Goal: Find specific fact: Find specific fact

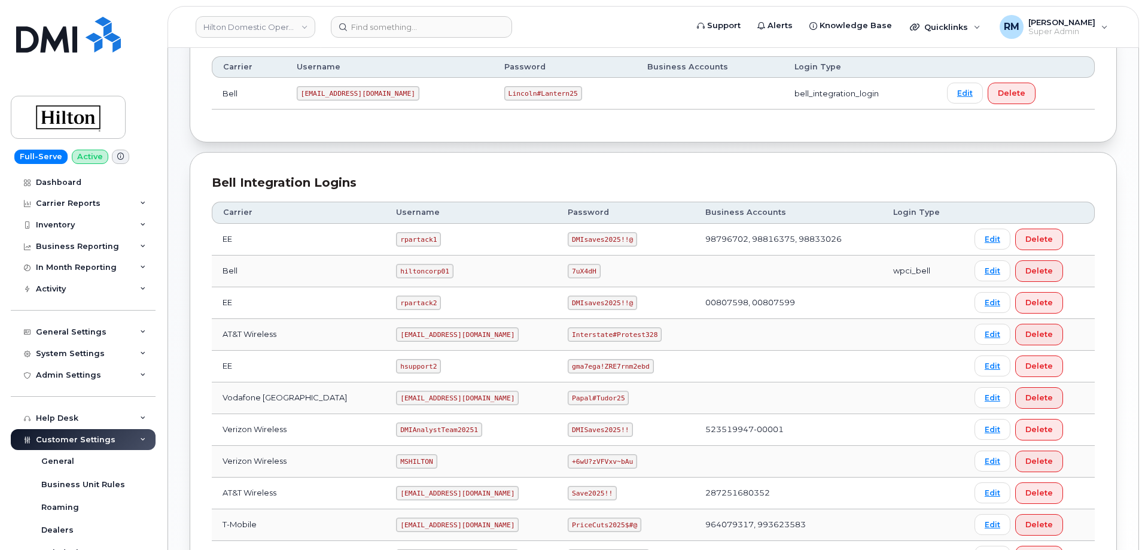
scroll to position [180, 0]
drag, startPoint x: 383, startPoint y: 336, endPoint x: 367, endPoint y: 99, distance: 237.5
click at [455, 335] on code "[EMAIL_ADDRESS][DOMAIN_NAME]" at bounding box center [457, 334] width 123 height 14
copy code "ms-hilton@dminc.com"
drag, startPoint x: 560, startPoint y: 334, endPoint x: 651, endPoint y: 333, distance: 91.6
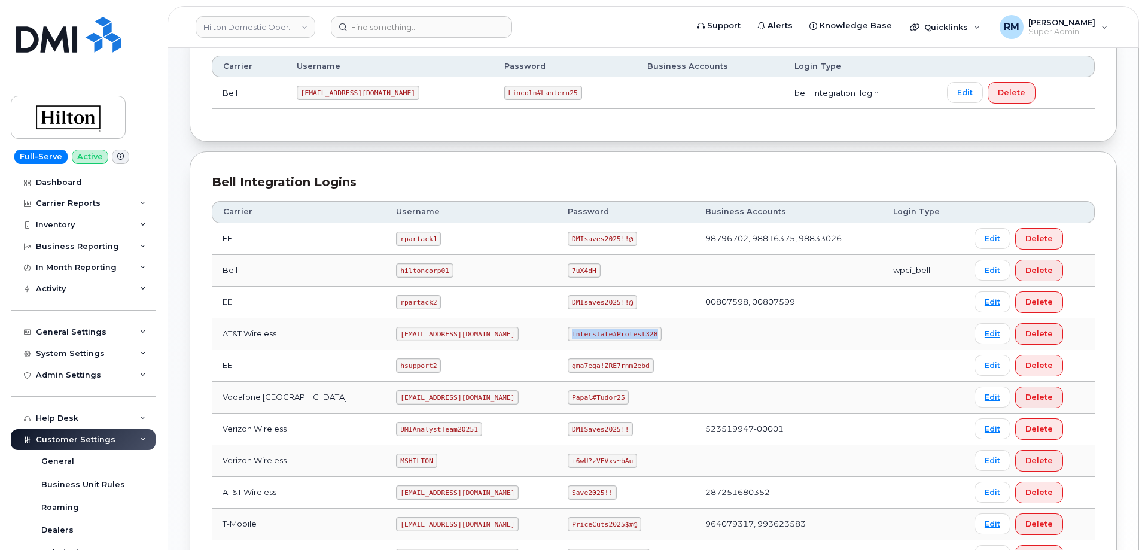
click at [651, 333] on td "Interstate#Protest328" at bounding box center [626, 334] width 138 height 32
copy code "Interstate#Protest328"
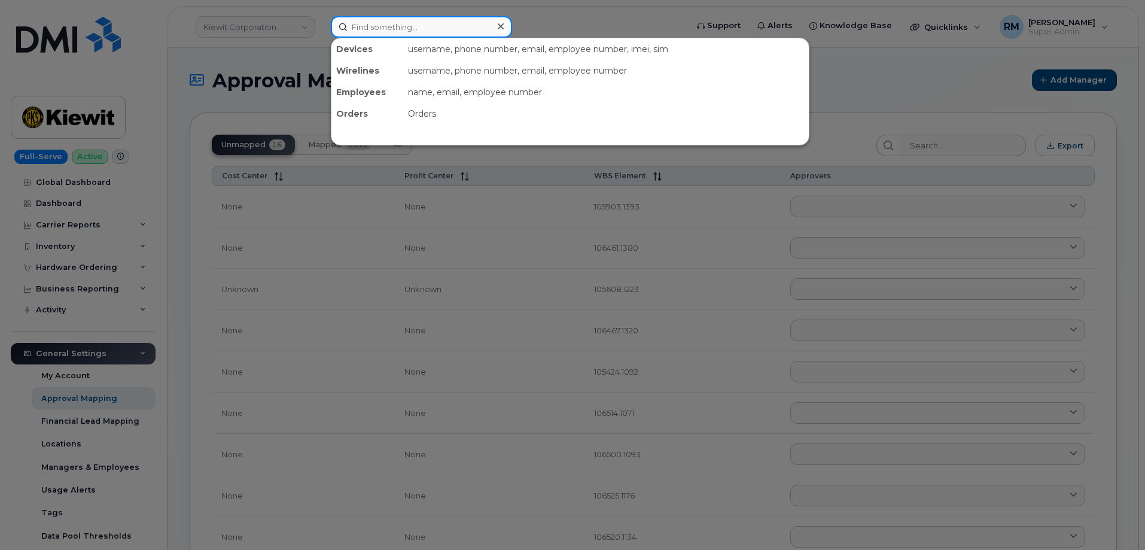
click at [382, 37] on input at bounding box center [421, 27] width 181 height 22
paste input "359836513773907"
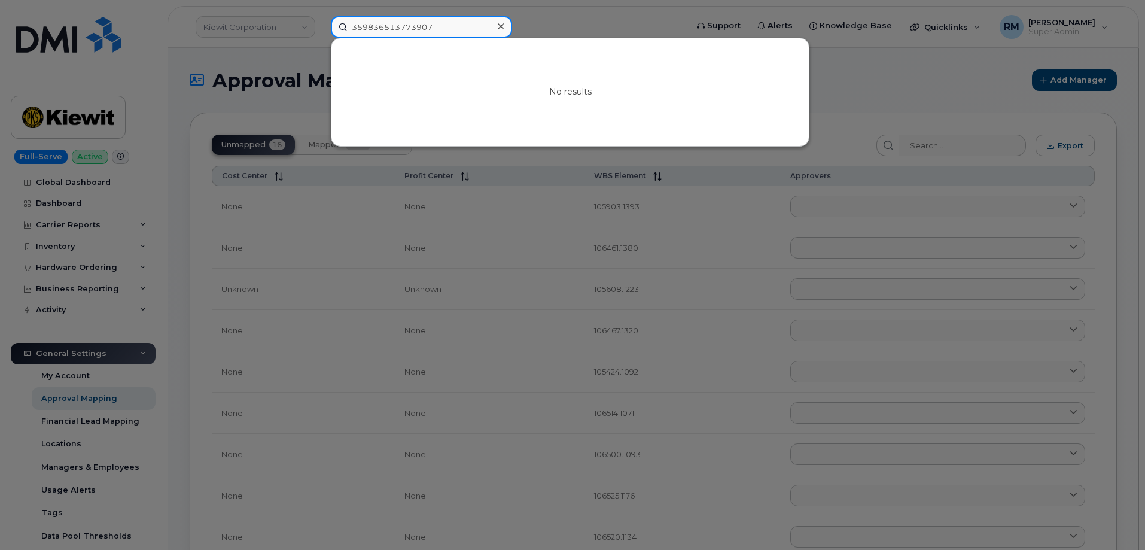
click at [409, 29] on input "359836513773907" at bounding box center [421, 27] width 181 height 22
paste input "0750727413391"
click at [394, 26] on input "350750727413391" at bounding box center [421, 27] width 181 height 22
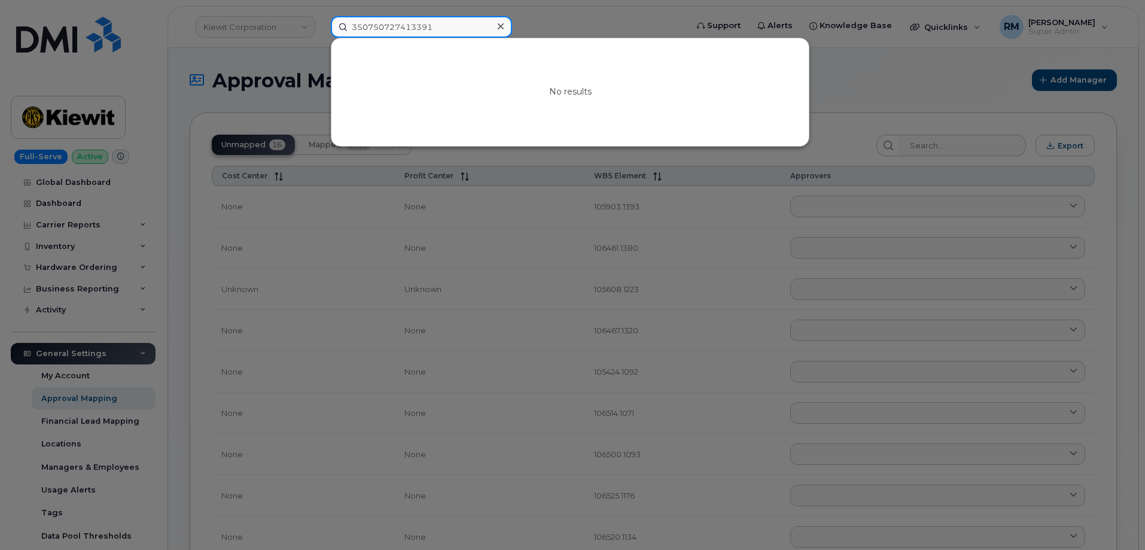
paste input "167891163877"
click at [399, 23] on input "351678911638771" at bounding box center [421, 27] width 181 height 22
paste input "5380256853034"
type input "355380256853034"
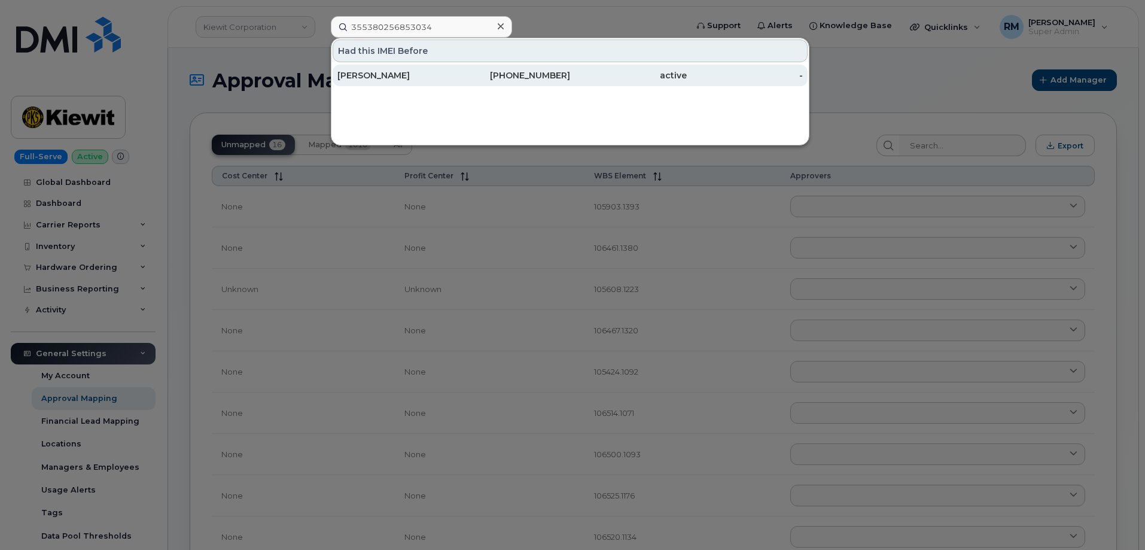
click at [411, 81] on div "ALICIA BALON" at bounding box center [396, 75] width 117 height 12
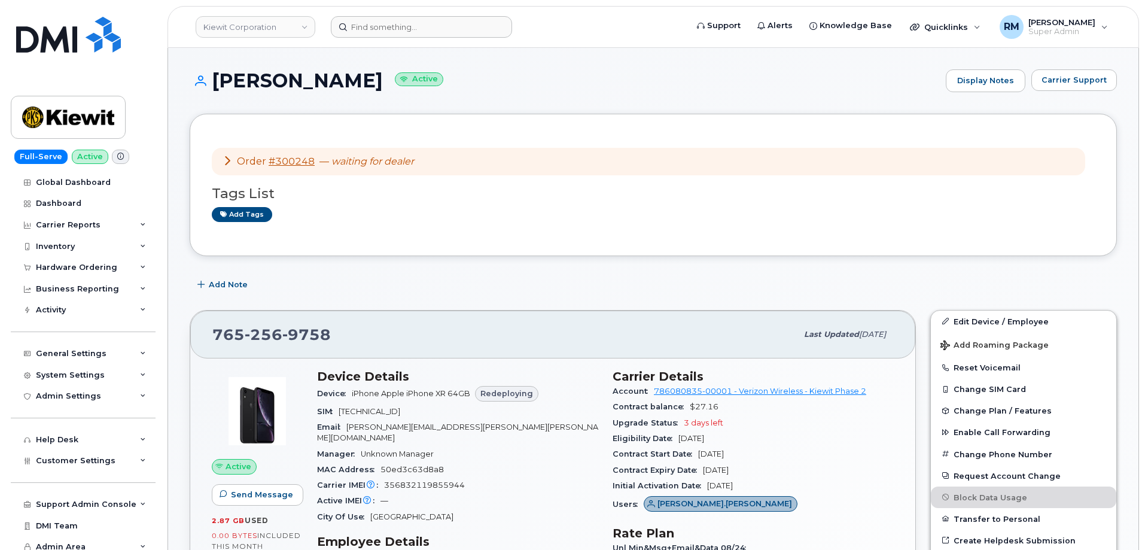
scroll to position [180, 0]
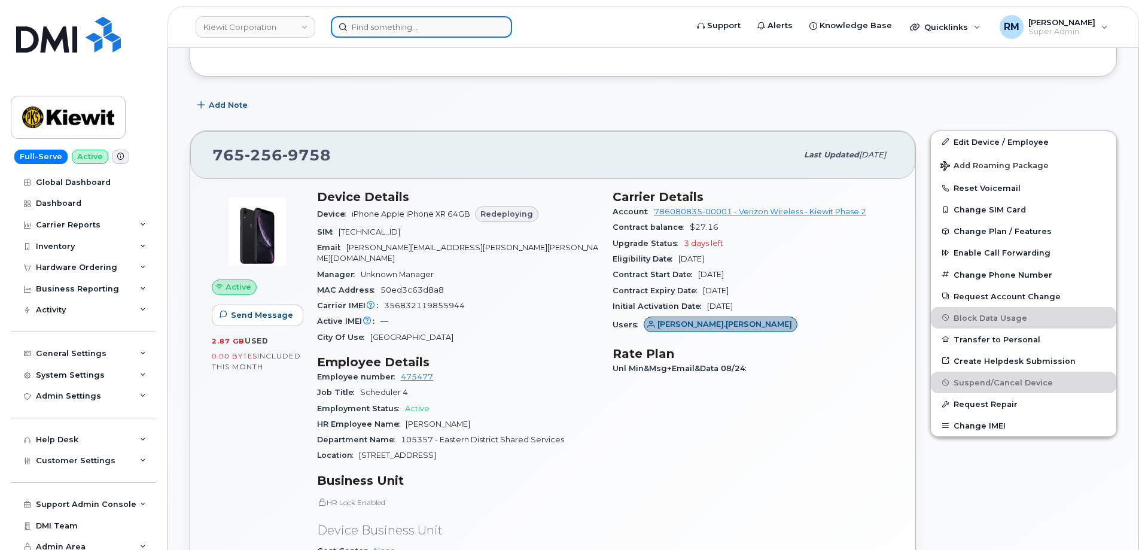
click at [410, 24] on input at bounding box center [421, 27] width 181 height 22
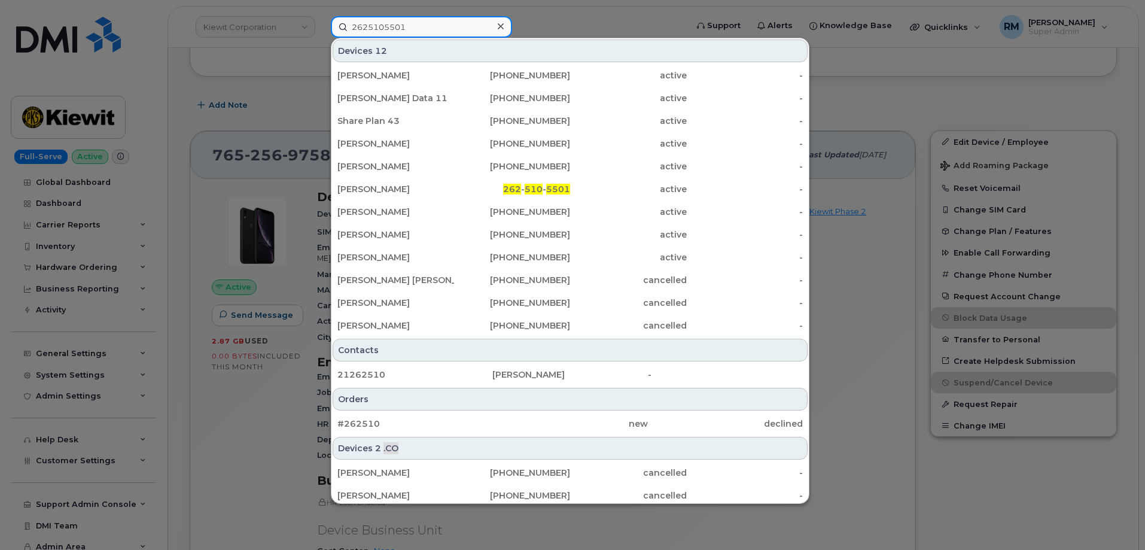
type input "2625105501"
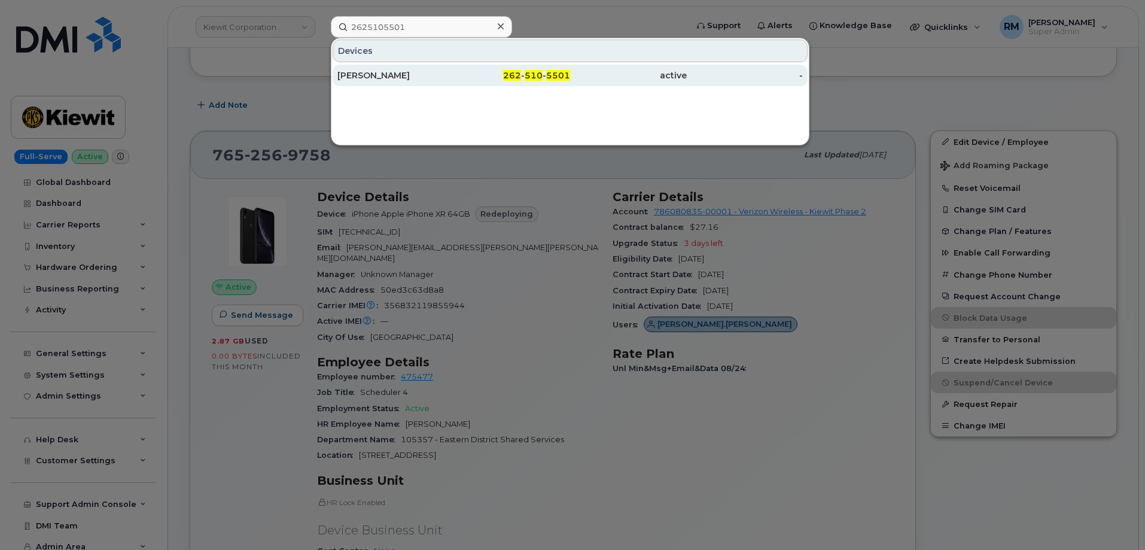
click at [390, 77] on div "REBECCA PLOEGER" at bounding box center [396, 75] width 117 height 12
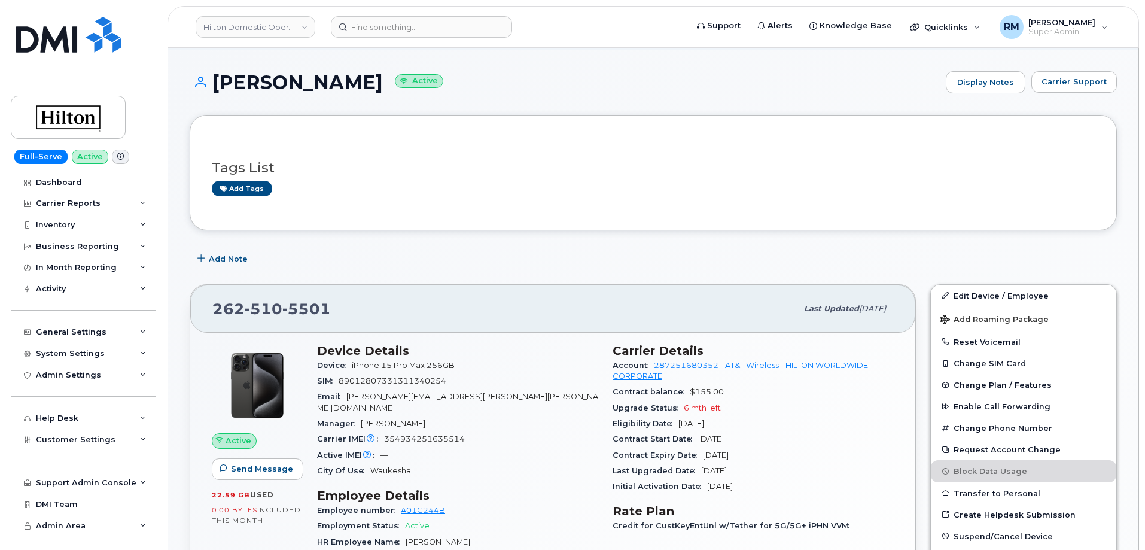
scroll to position [120, 0]
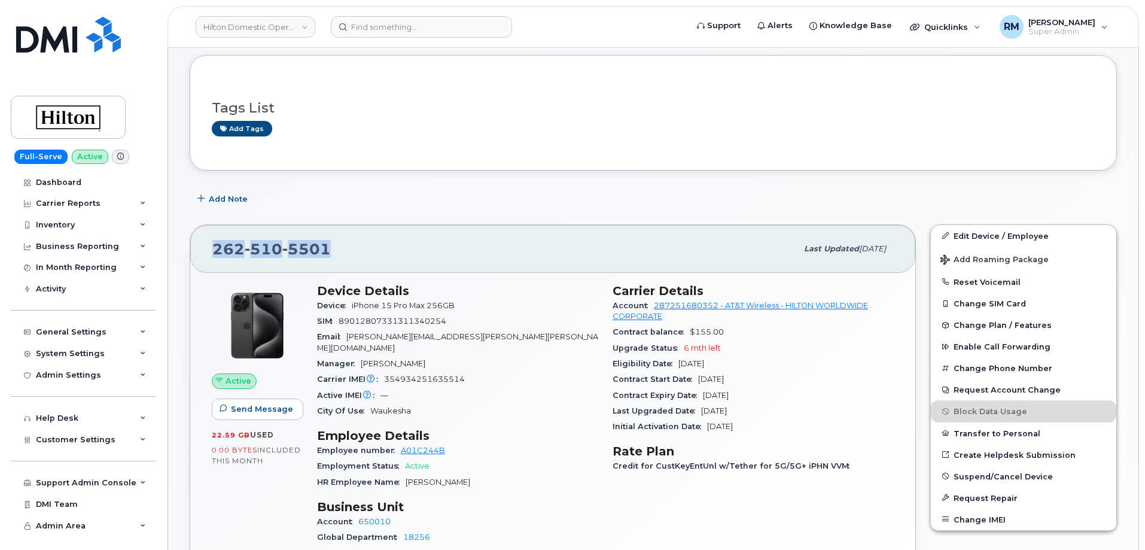
drag, startPoint x: 355, startPoint y: 247, endPoint x: 163, endPoint y: 254, distance: 192.8
copy span "[PHONE_NUMBER]"
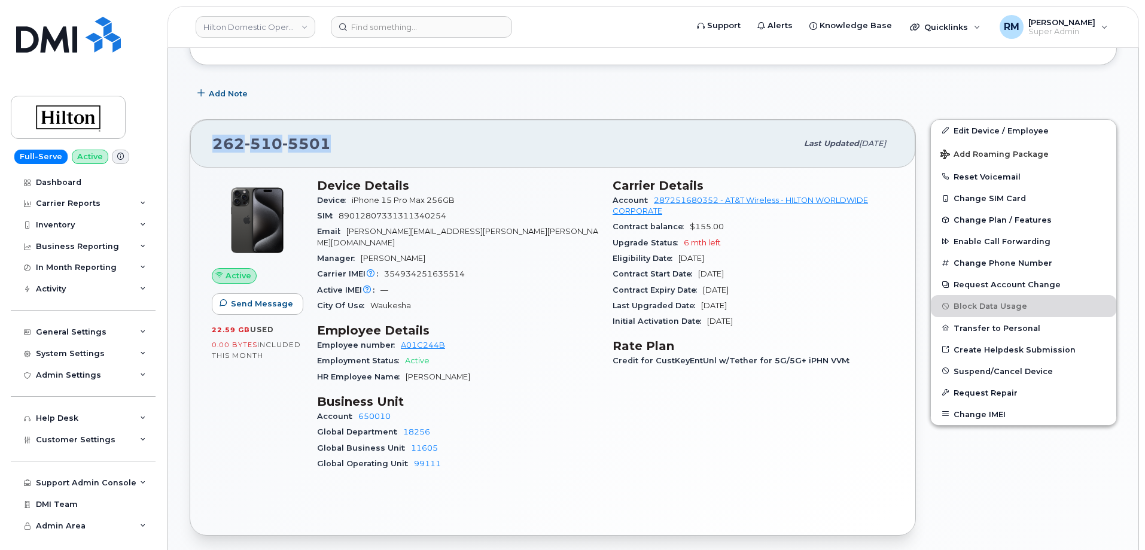
scroll to position [239, 0]
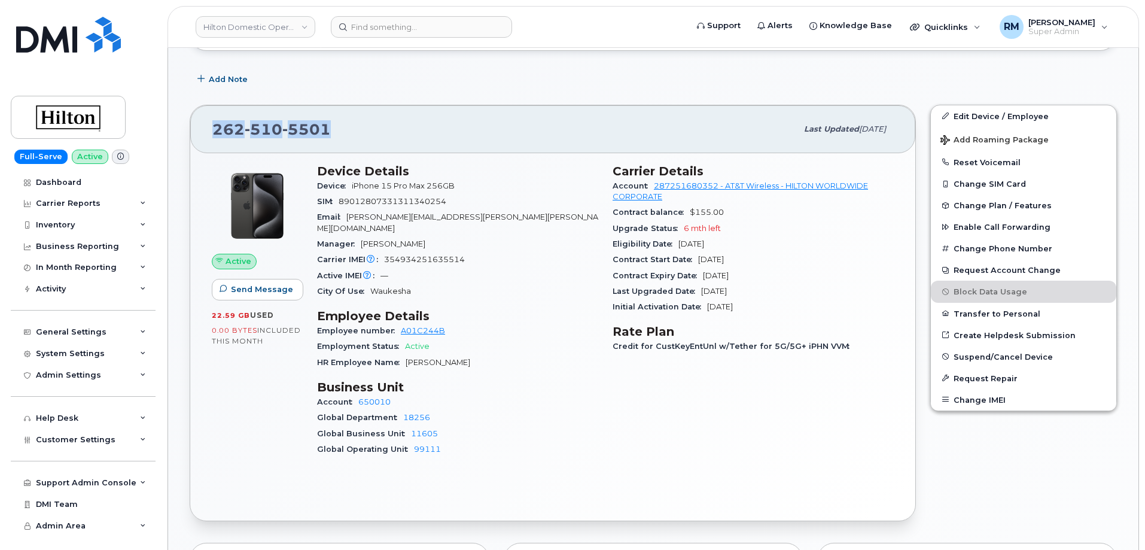
drag, startPoint x: 467, startPoint y: 352, endPoint x: 409, endPoint y: 352, distance: 57.5
click at [409, 358] on span "Rebecca Ploeger" at bounding box center [438, 362] width 65 height 9
click at [417, 326] on link "A01C244B" at bounding box center [423, 330] width 44 height 9
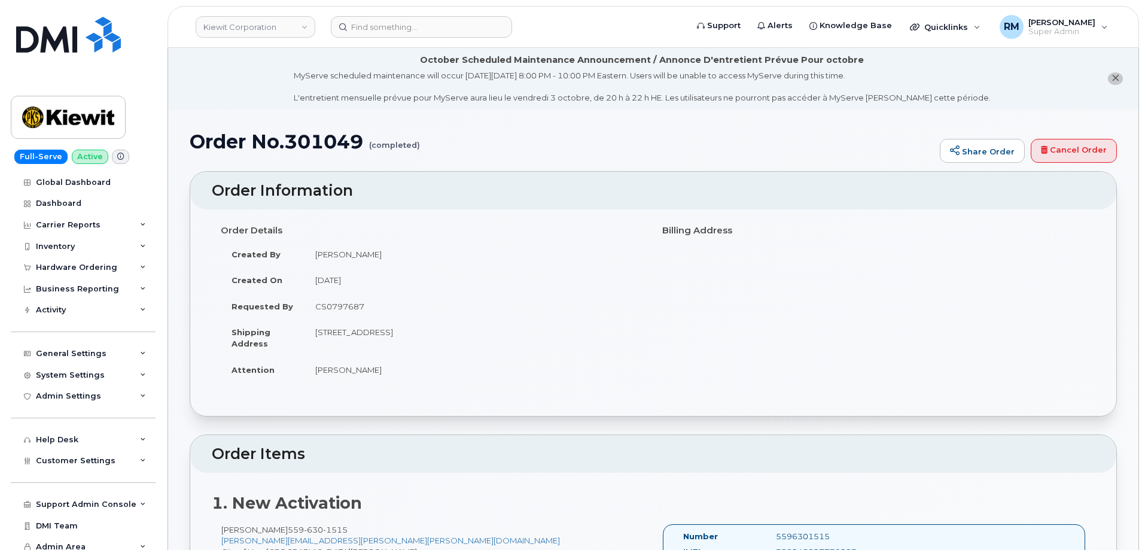
scroll to position [2246, 0]
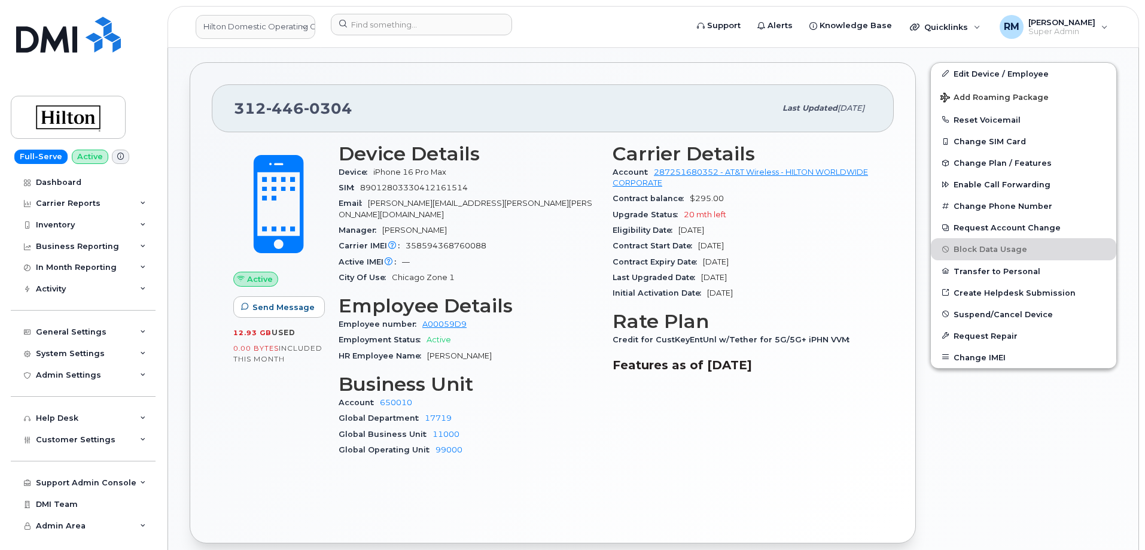
scroll to position [419, 0]
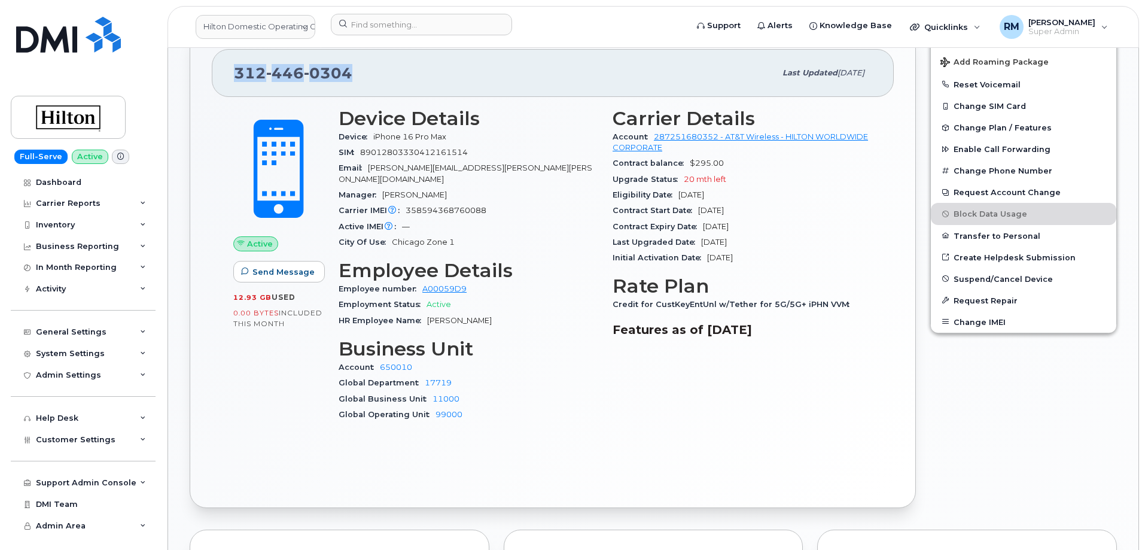
drag, startPoint x: 361, startPoint y: 78, endPoint x: 202, endPoint y: 77, distance: 158.6
click at [202, 77] on div "312 446 0304 Last updated Sep 19, 2025 Active Send Message 12.93 GB  used 0.00 …" at bounding box center [553, 268] width 727 height 482
copy span "312 446 0304"
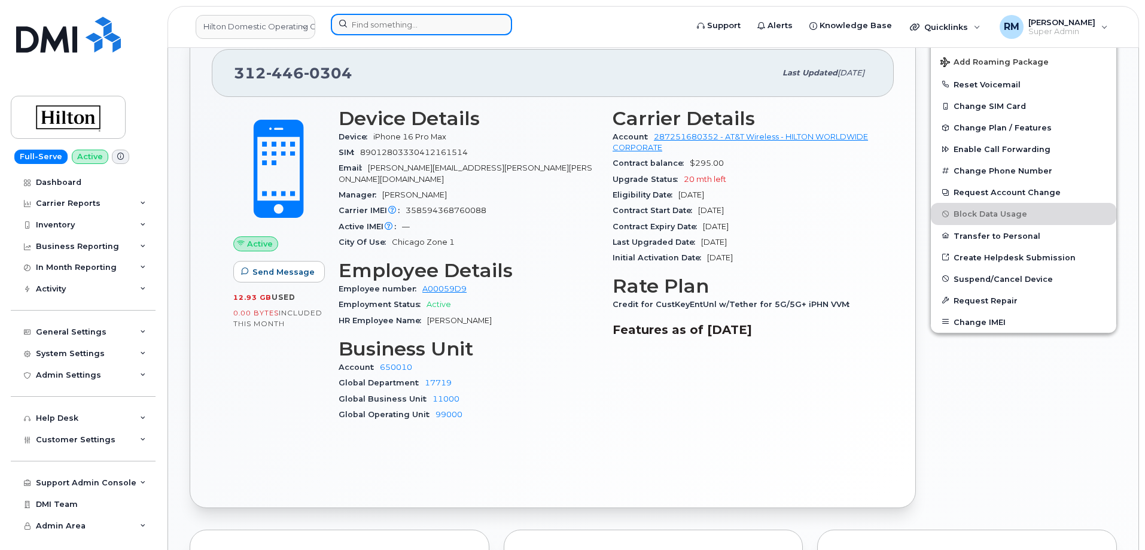
click at [372, 25] on input at bounding box center [421, 25] width 181 height 22
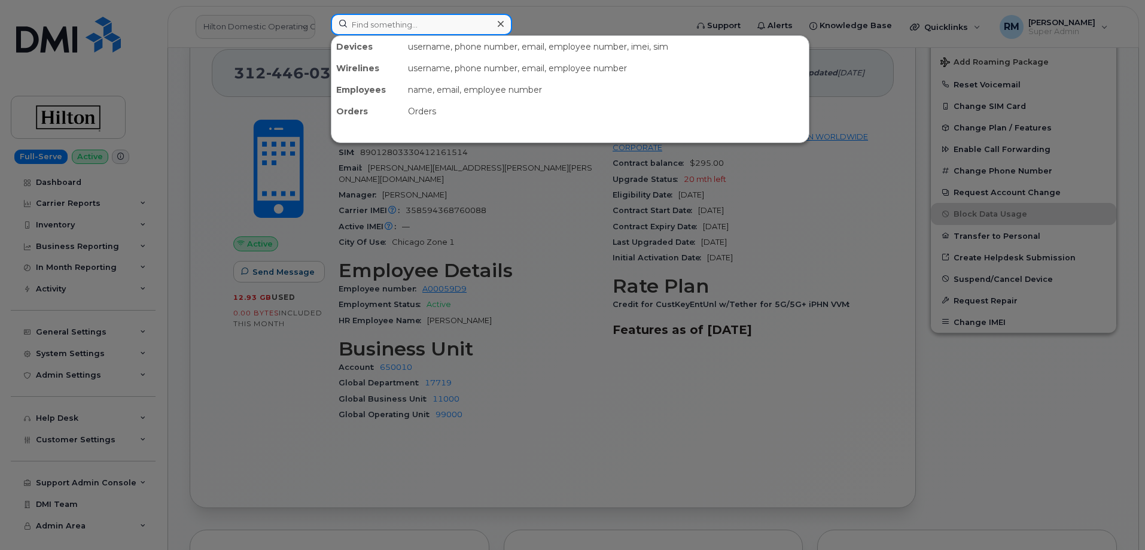
paste input "350465825661466"
type input "350465825661466"
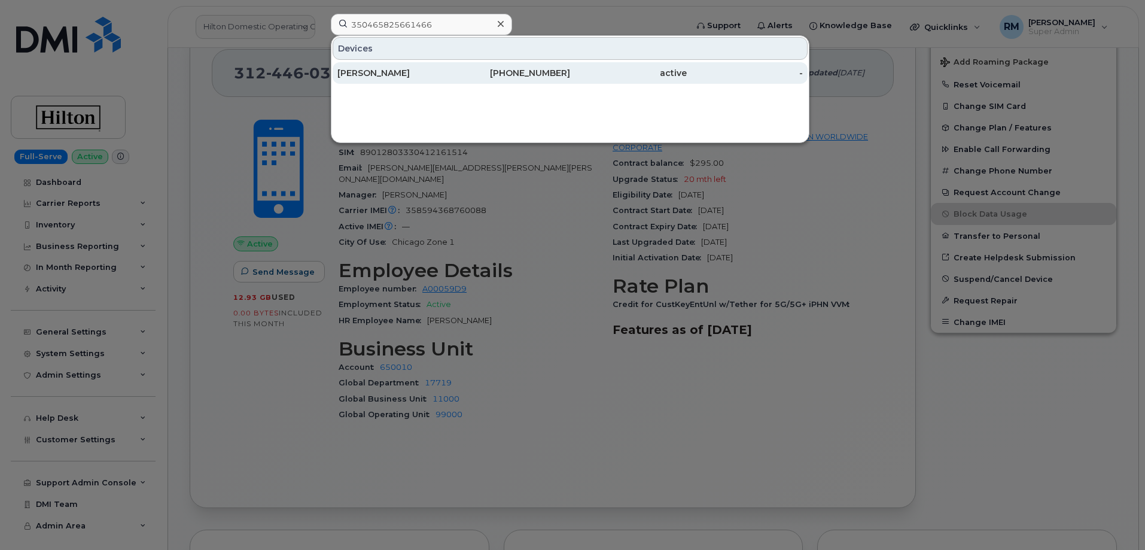
click at [397, 70] on div "[PERSON_NAME]" at bounding box center [396, 73] width 117 height 12
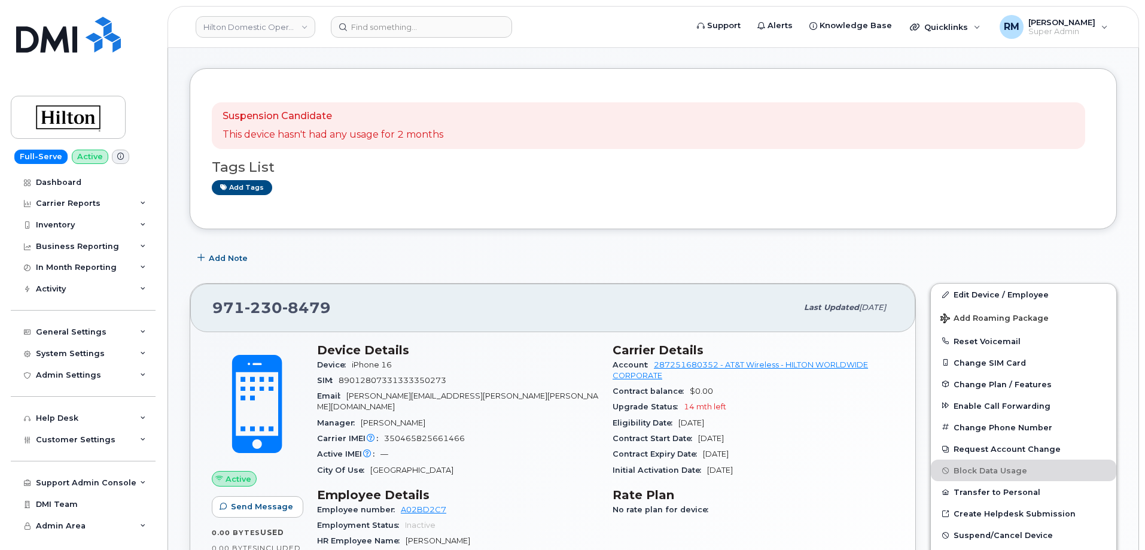
scroll to position [120, 0]
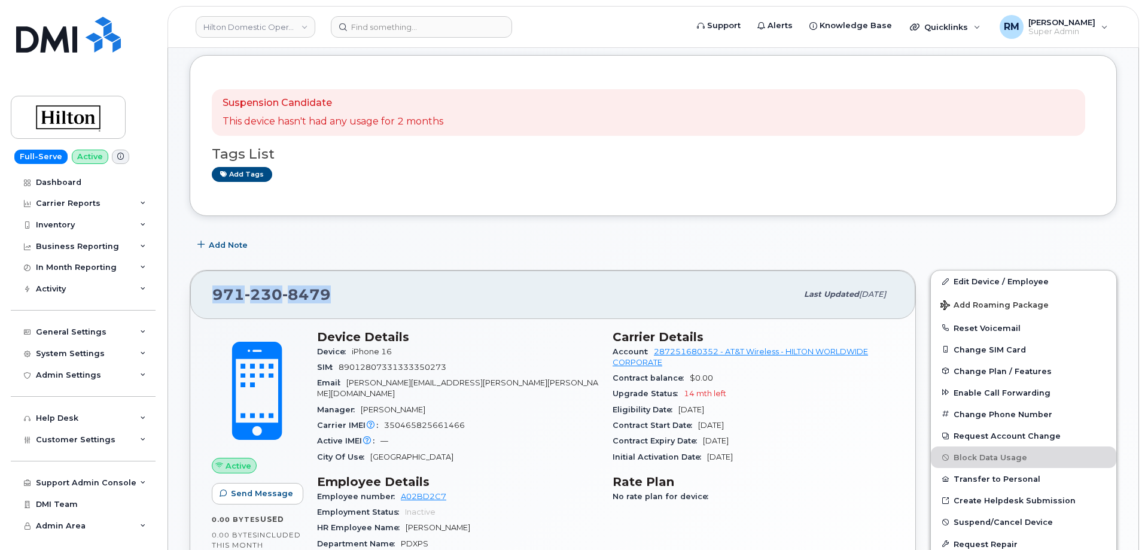
drag, startPoint x: 299, startPoint y: 301, endPoint x: 180, endPoint y: 300, distance: 119.1
copy span "971 230 8479"
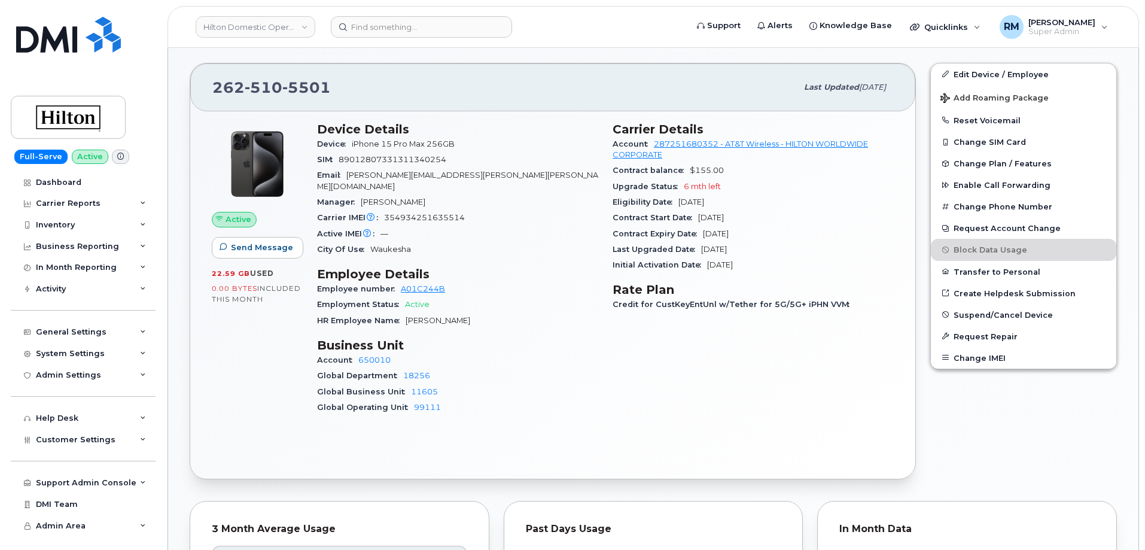
scroll to position [299, 0]
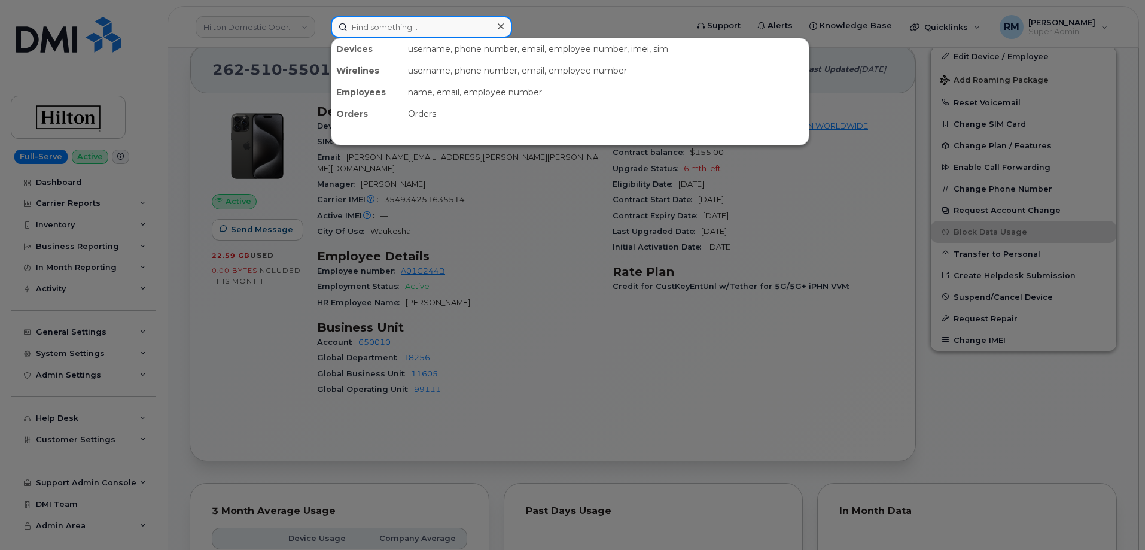
click at [410, 23] on input at bounding box center [421, 27] width 181 height 22
paste input "[PHONE_NUMBER]"
type input "[PHONE_NUMBER]"
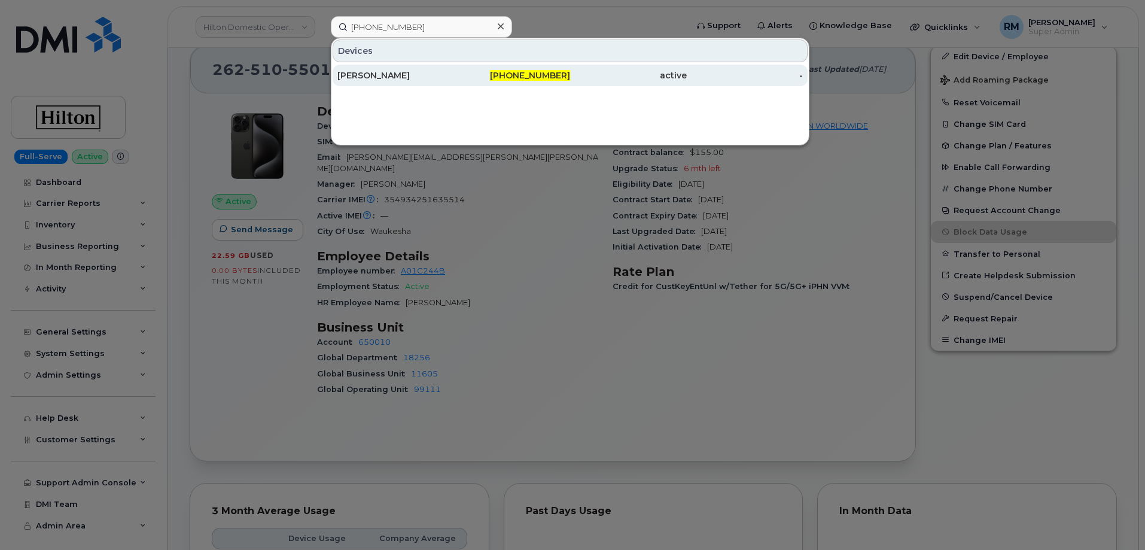
click at [399, 75] on div "[PERSON_NAME]" at bounding box center [396, 75] width 117 height 12
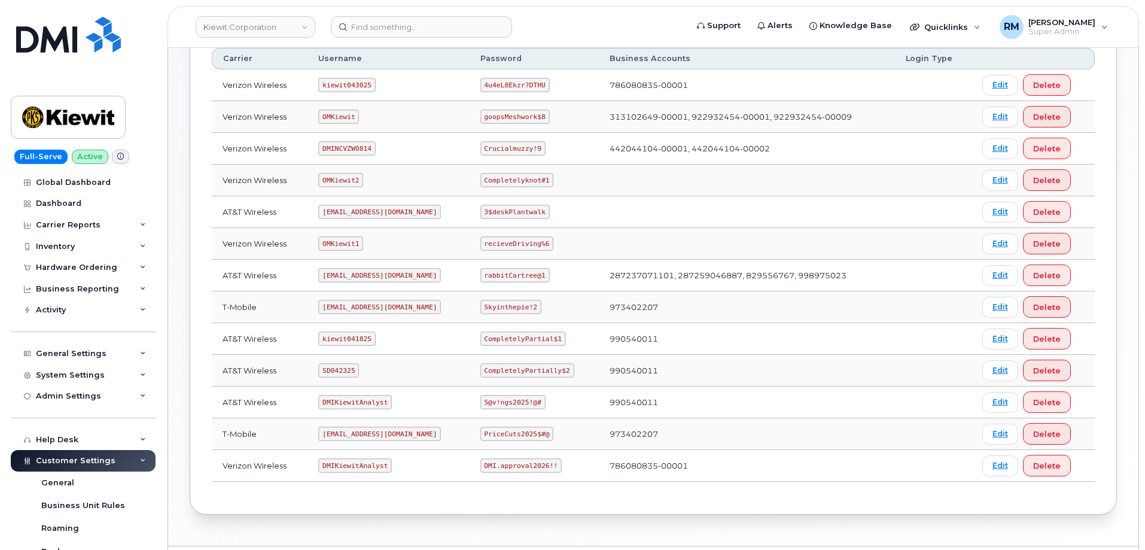
scroll to position [238, 0]
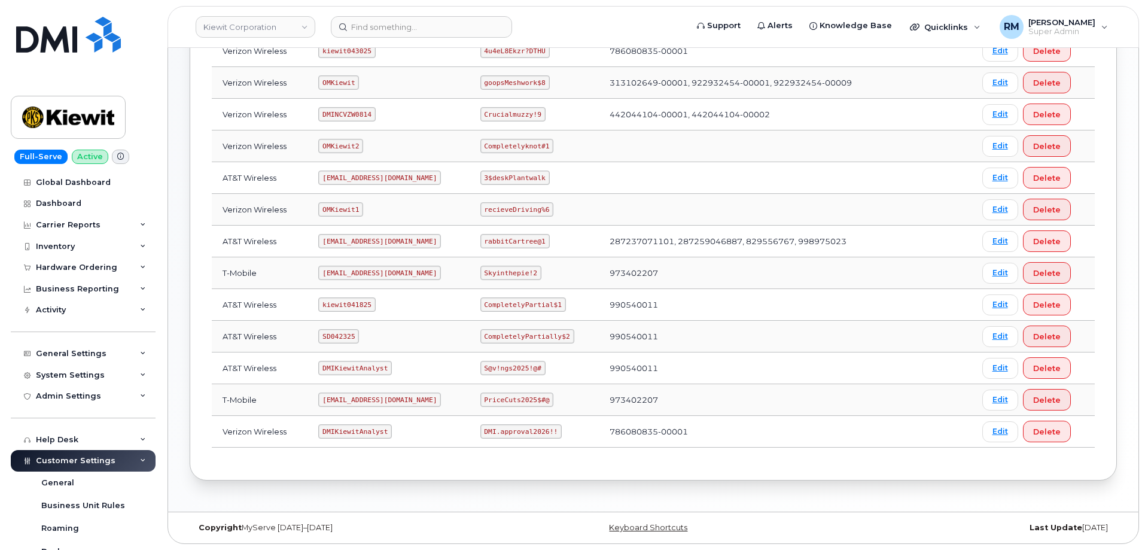
click at [342, 341] on code "SD042325" at bounding box center [338, 336] width 41 height 14
copy code "SD042325"
drag, startPoint x: 484, startPoint y: 338, endPoint x: 569, endPoint y: 315, distance: 88.0
click at [579, 333] on td "CompletelyPartially$2" at bounding box center [534, 337] width 129 height 32
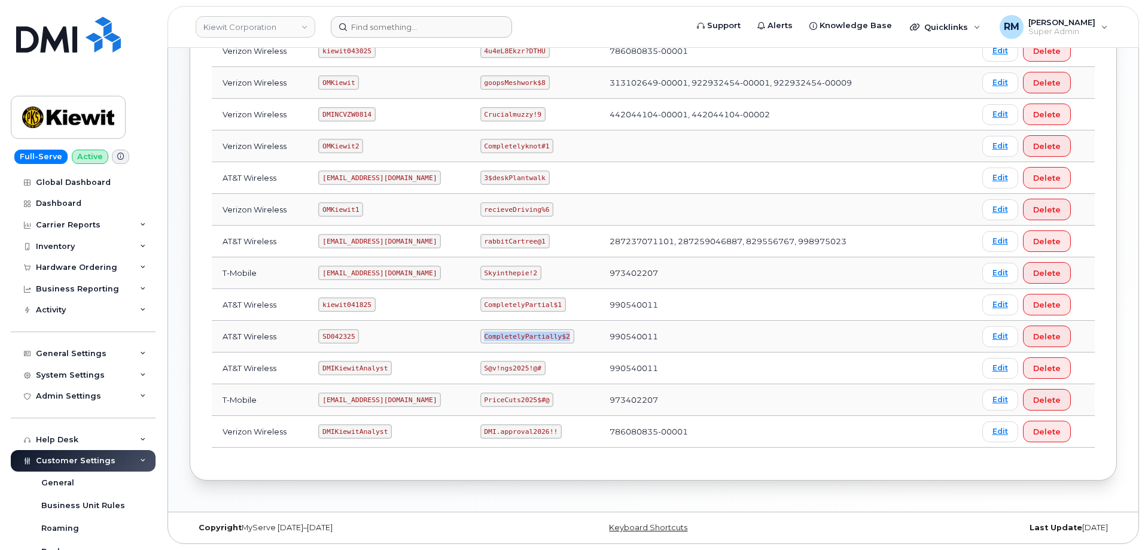
copy code "CompletelyPartially$2"
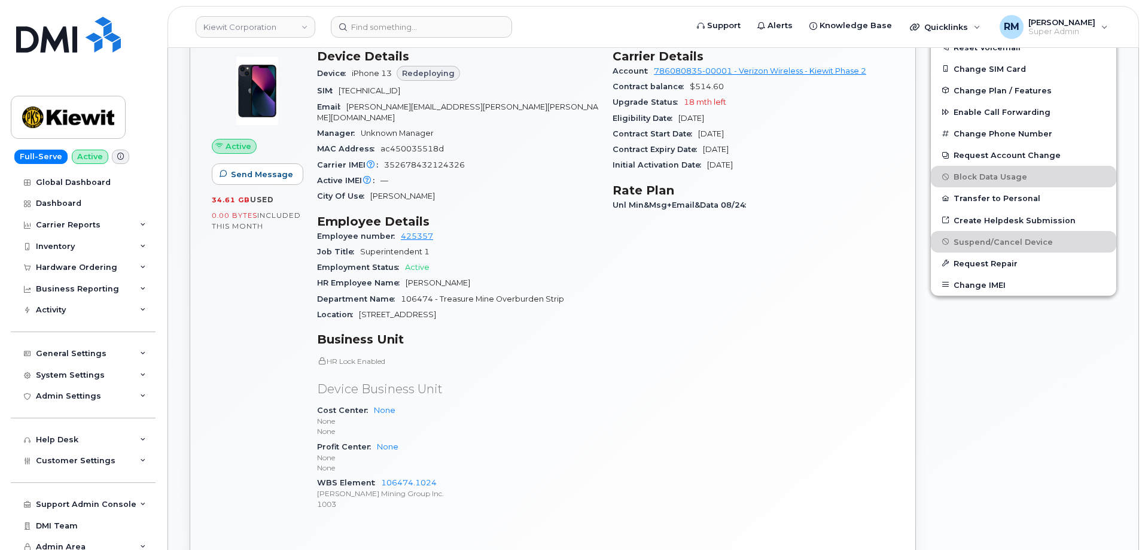
scroll to position [419, 0]
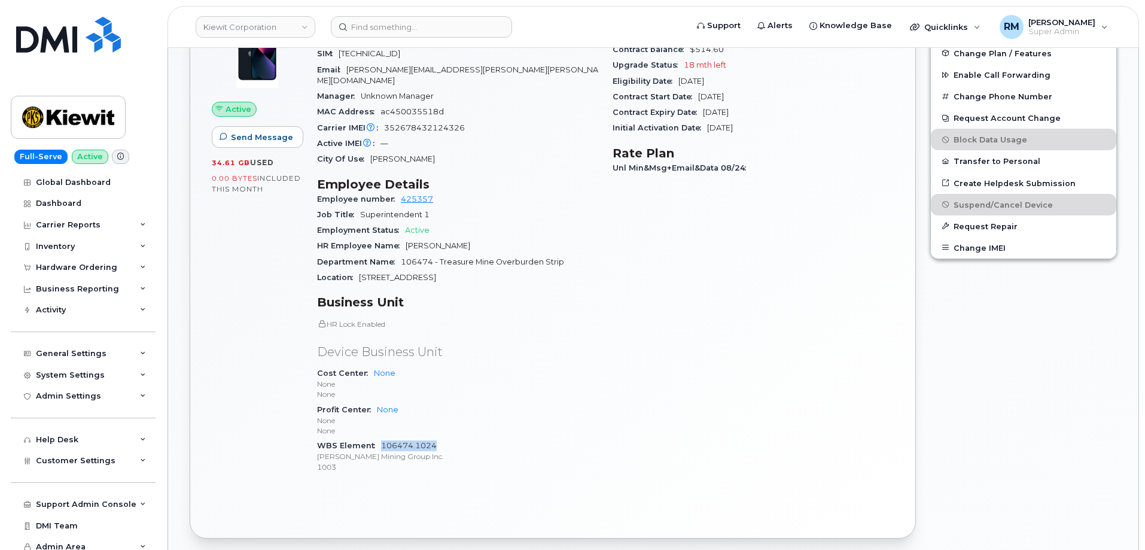
drag, startPoint x: 446, startPoint y: 433, endPoint x: 381, endPoint y: 434, distance: 65.3
click at [381, 438] on div "WBS Element 106474.1024 Kiewit Mining Group Inc. 1003" at bounding box center [457, 456] width 281 height 37
copy link "106474.1024"
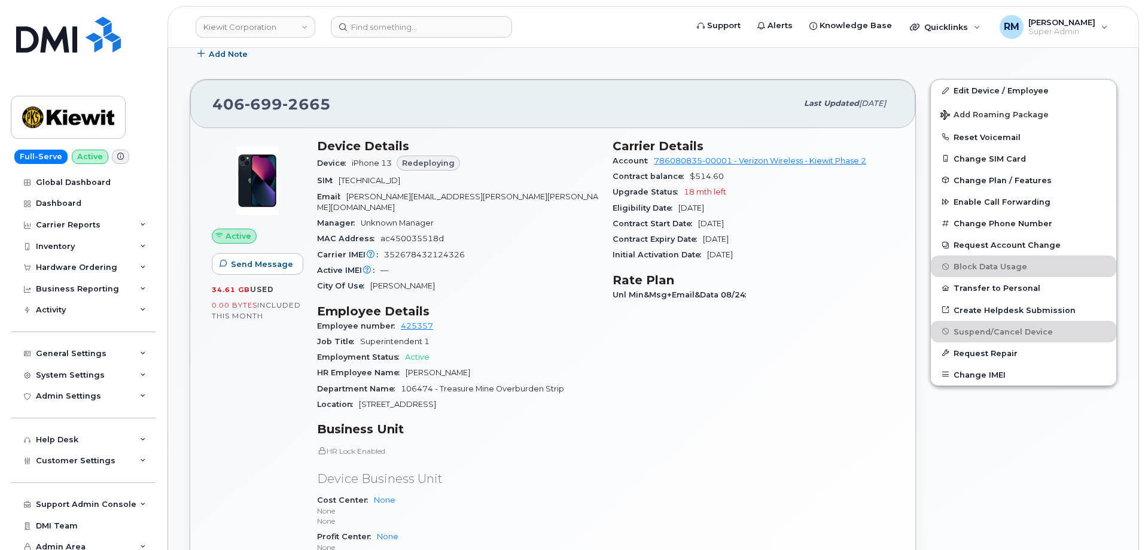
scroll to position [229, 0]
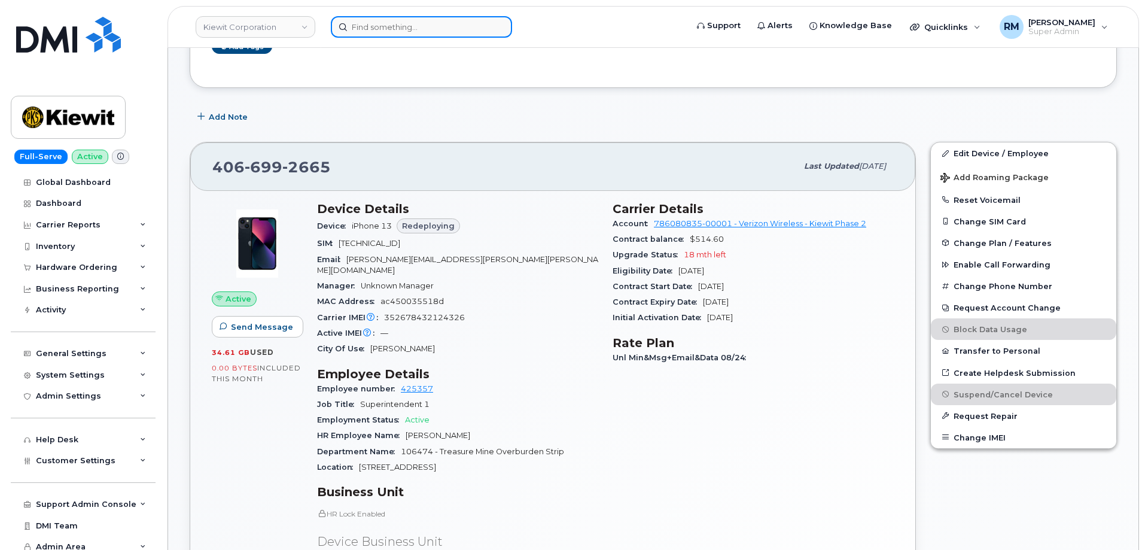
click at [379, 29] on input at bounding box center [421, 27] width 181 height 22
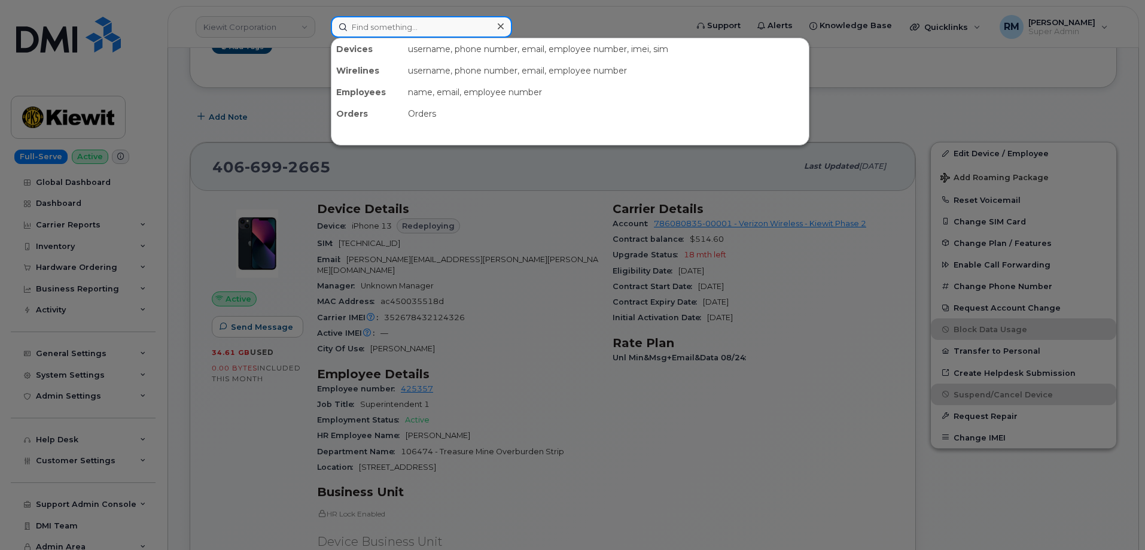
paste input "7037122738"
type input "7037122738"
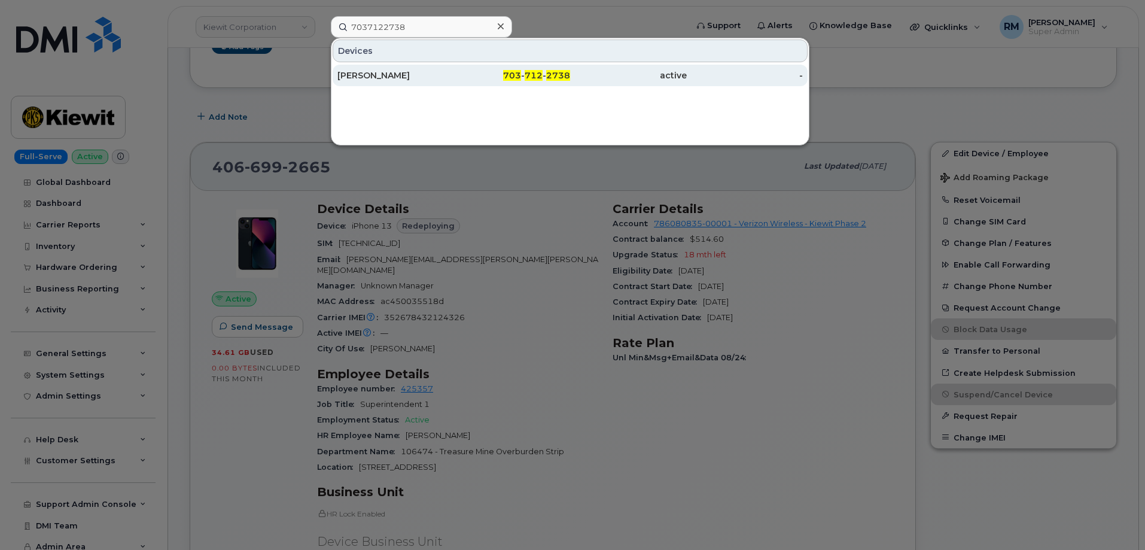
click at [387, 79] on div "Anthony Turay" at bounding box center [396, 75] width 117 height 12
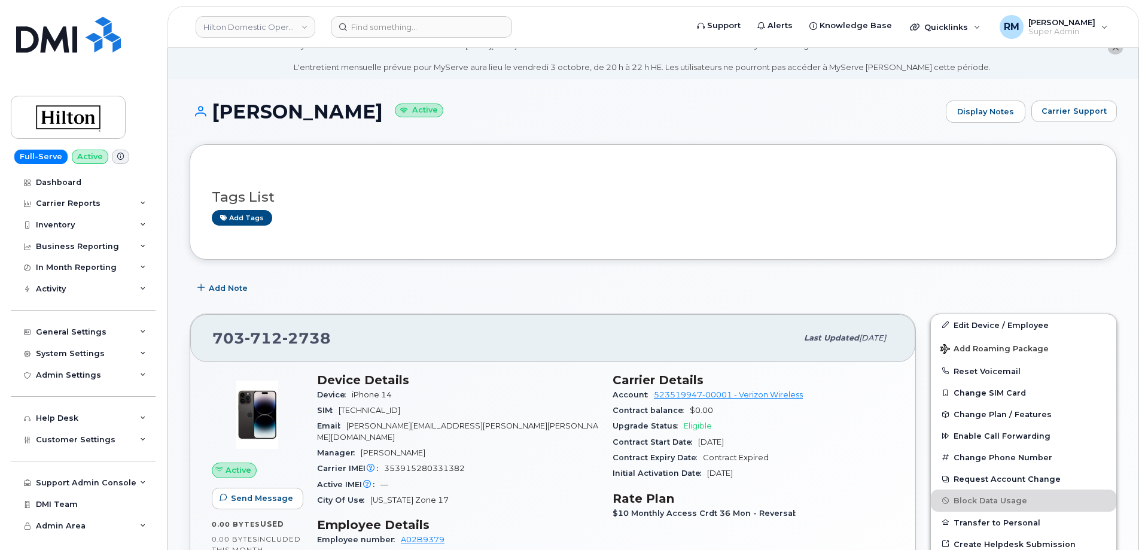
scroll to position [60, 0]
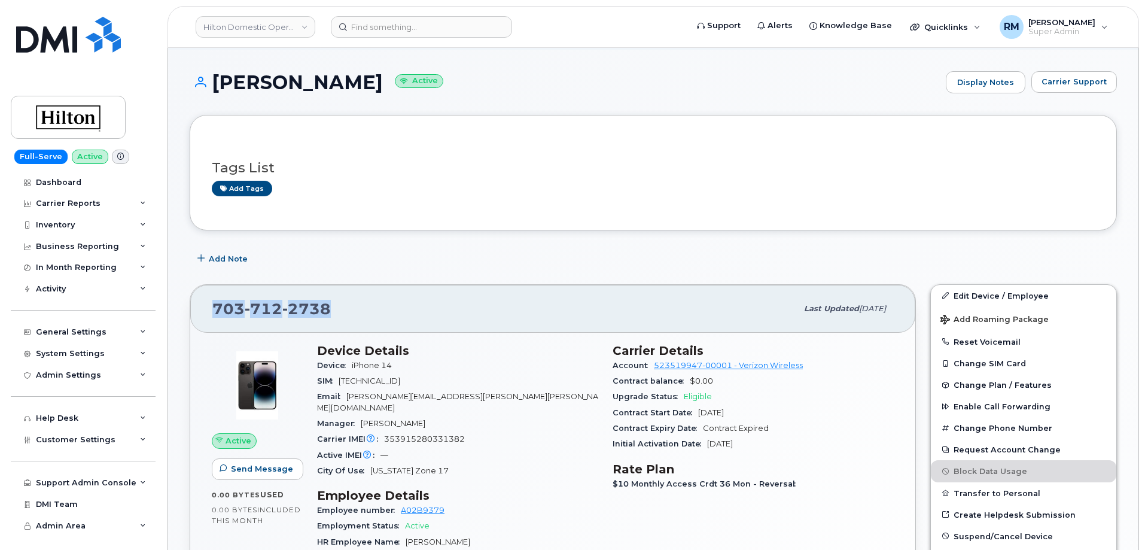
drag, startPoint x: 338, startPoint y: 312, endPoint x: 211, endPoint y: 314, distance: 126.3
click at [211, 314] on div "703 712 2738 Last updated Sep 18, 2025" at bounding box center [552, 309] width 725 height 48
copy span "703 712 2738"
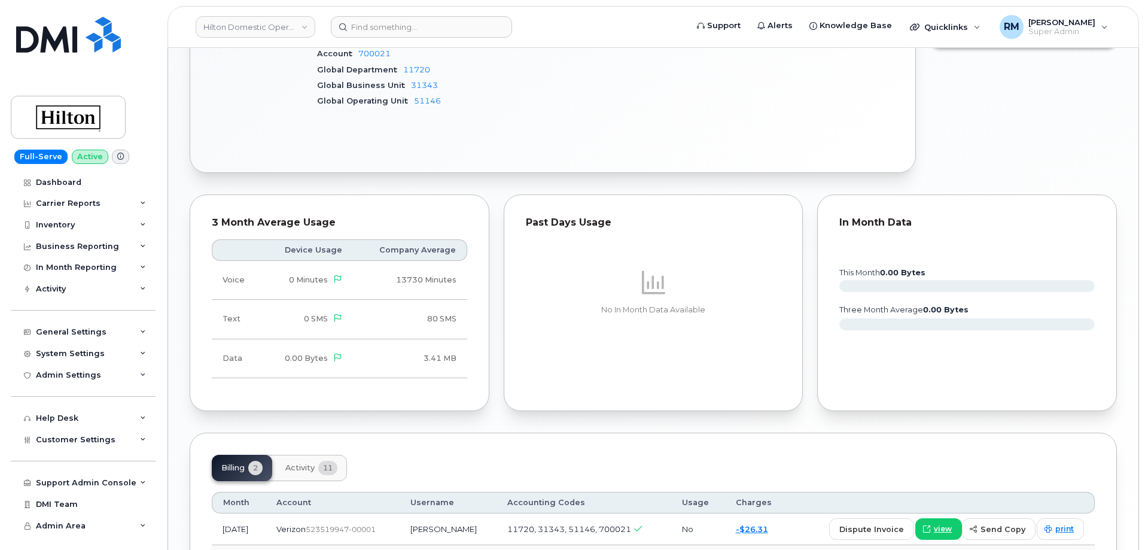
scroll to position [712, 0]
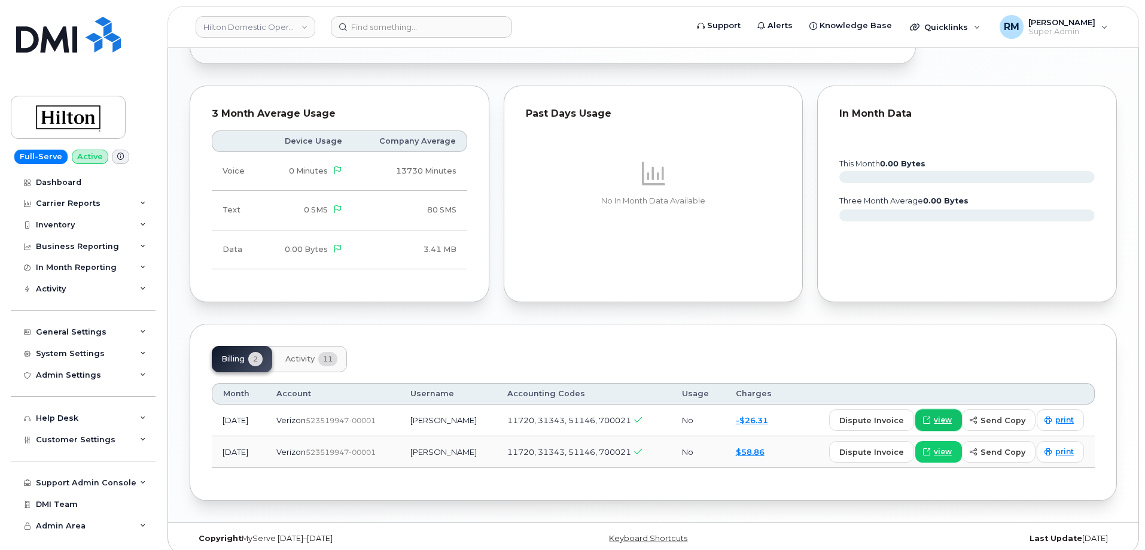
click at [949, 415] on span "view" at bounding box center [943, 420] width 18 height 11
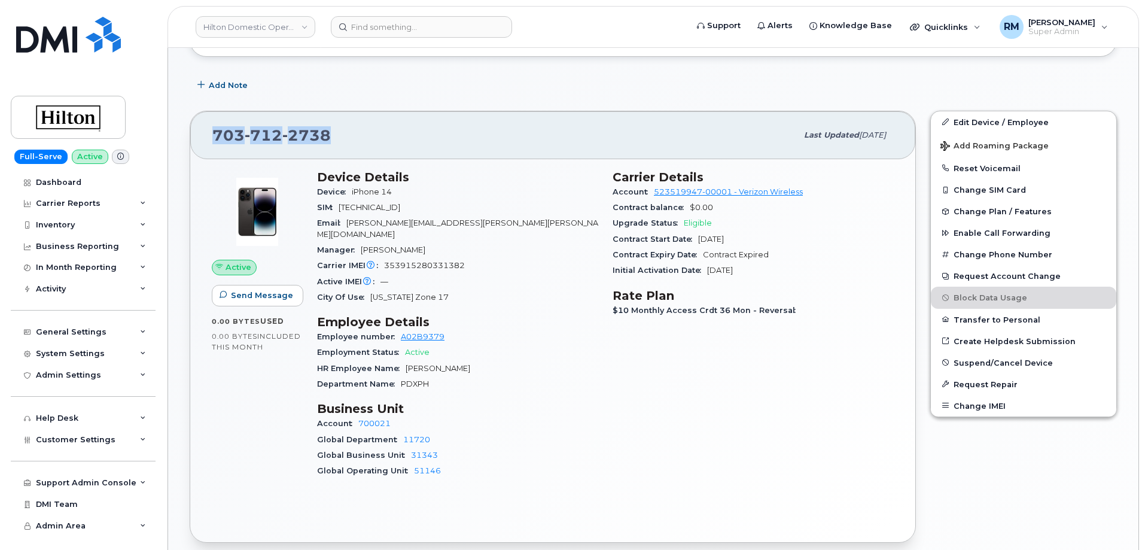
scroll to position [54, 0]
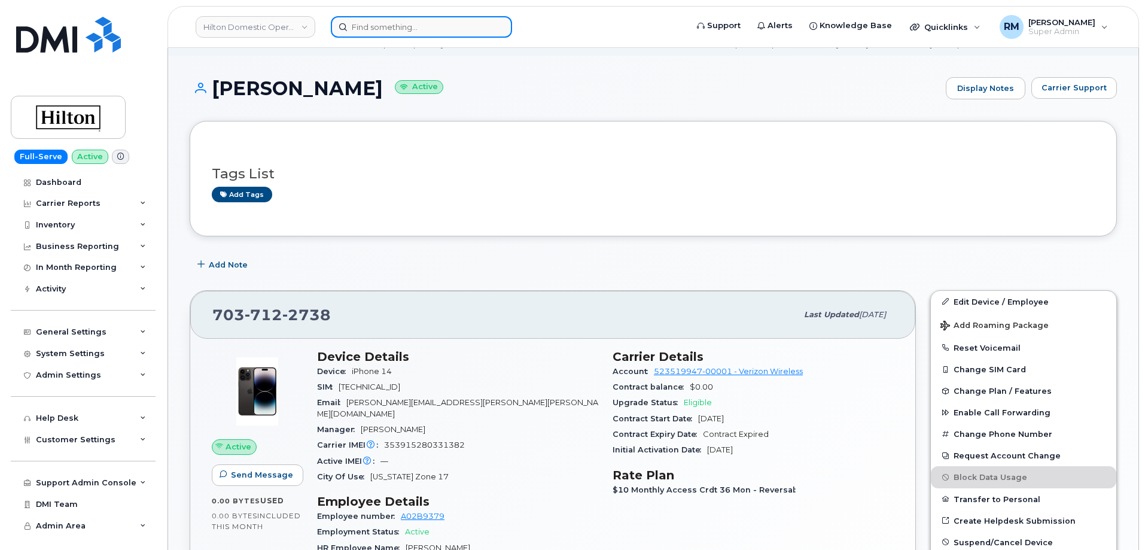
click at [358, 33] on input at bounding box center [421, 27] width 181 height 22
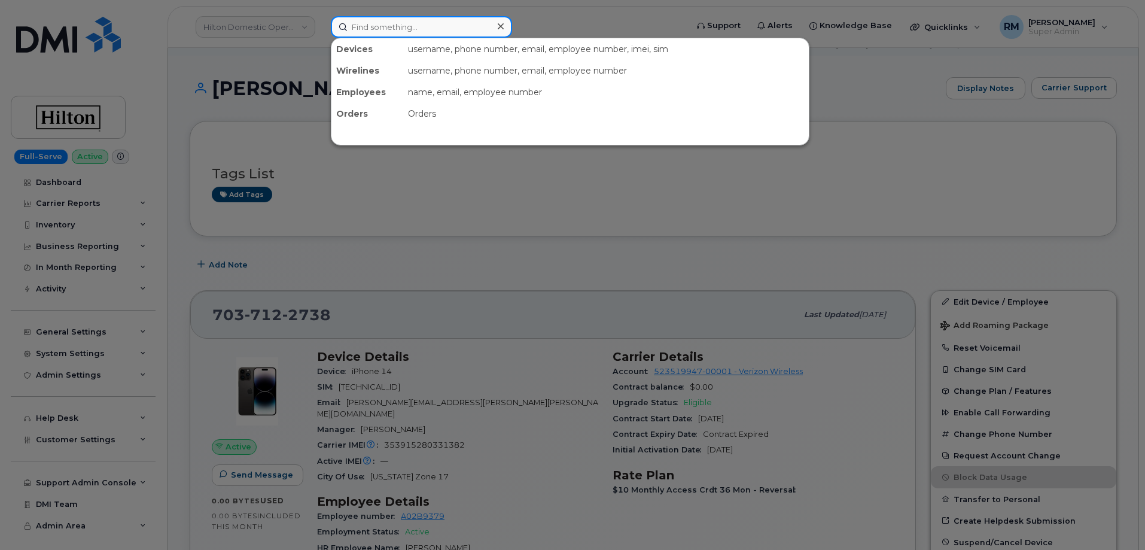
paste input "5033547472"
type input "5033547472"
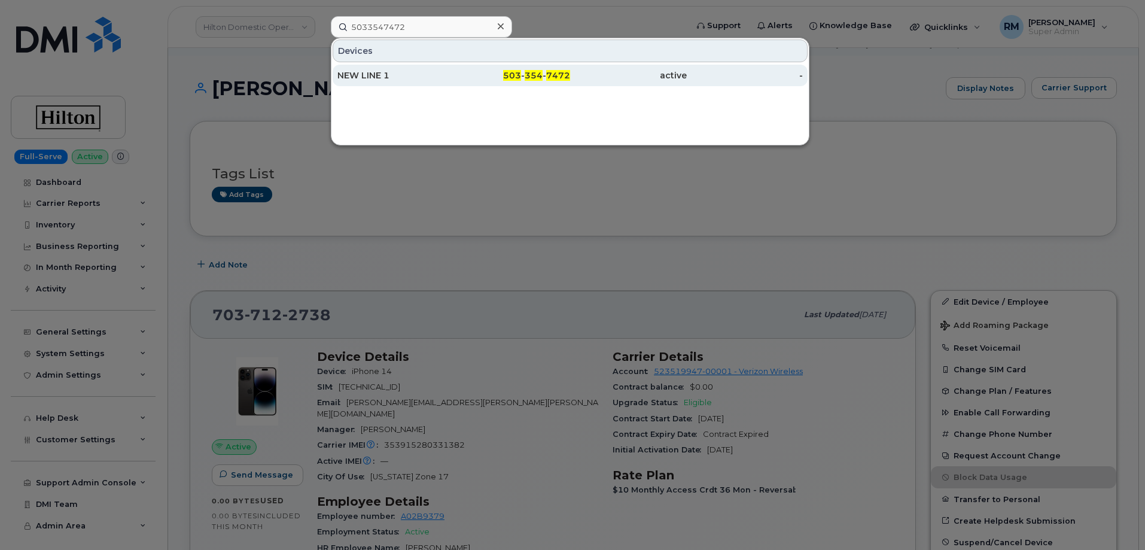
click at [425, 82] on div "NEW LINE 1" at bounding box center [396, 76] width 117 height 22
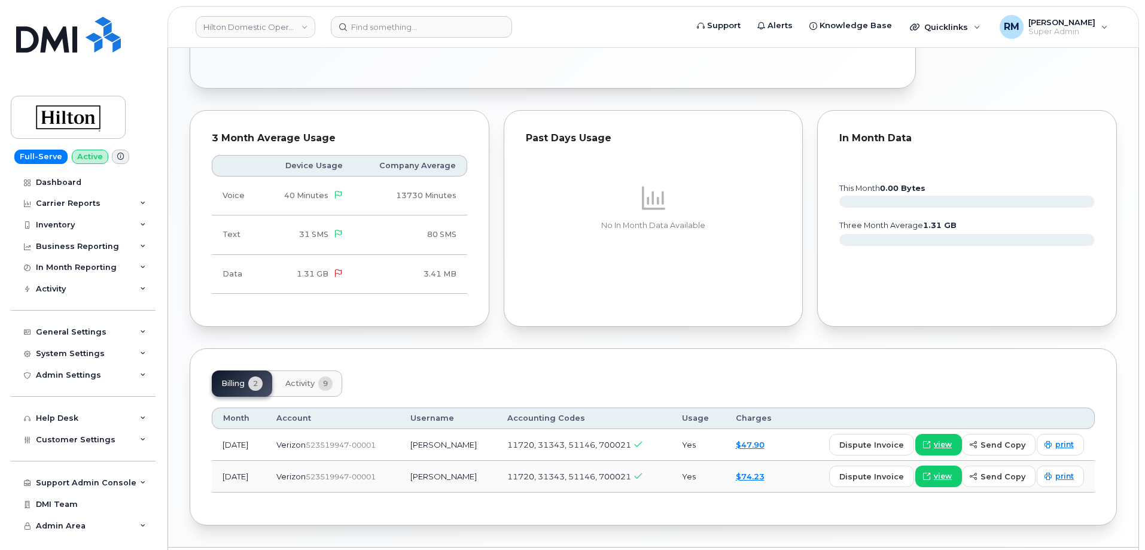
scroll to position [814, 0]
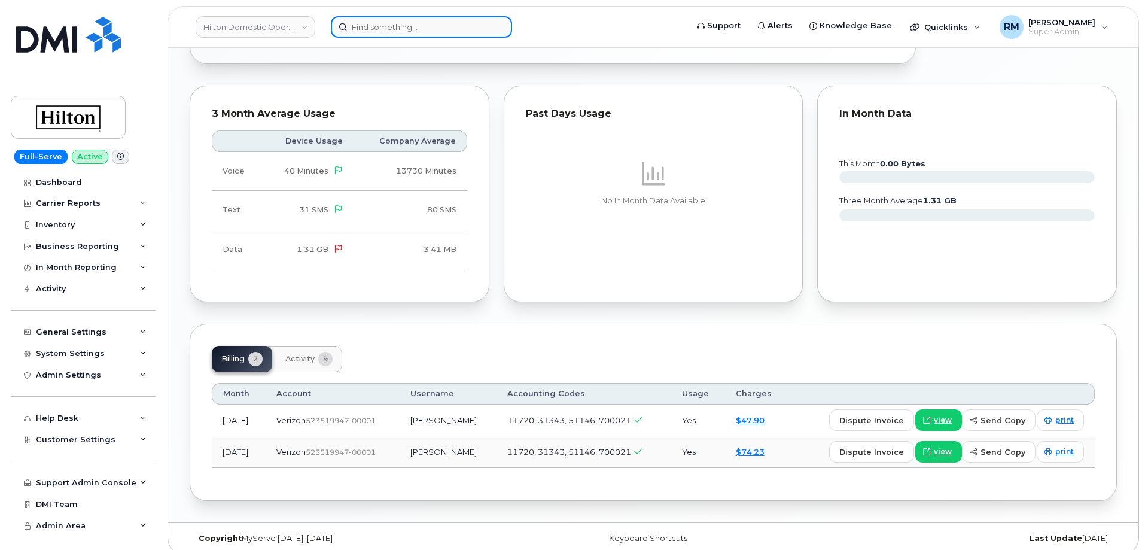
click at [357, 26] on input at bounding box center [421, 27] width 181 height 22
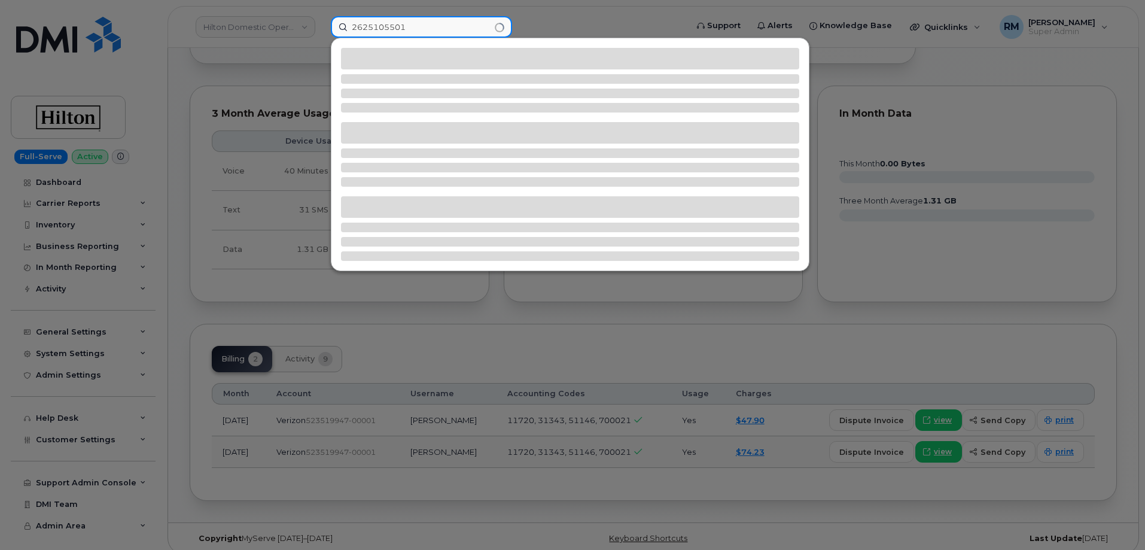
type input "2625105501"
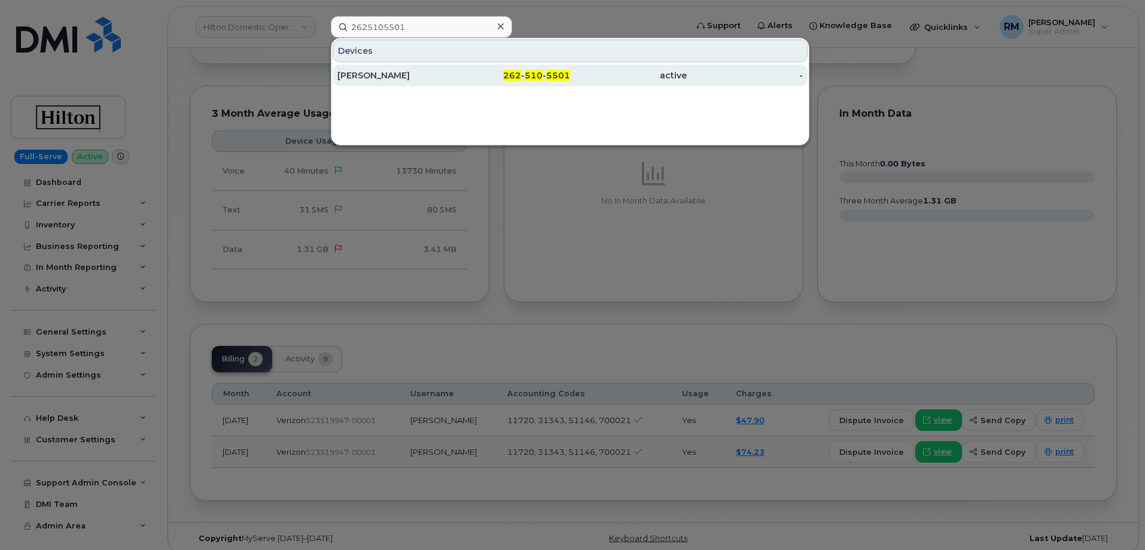
click at [411, 72] on div "REBECCA PLOEGER" at bounding box center [396, 75] width 117 height 12
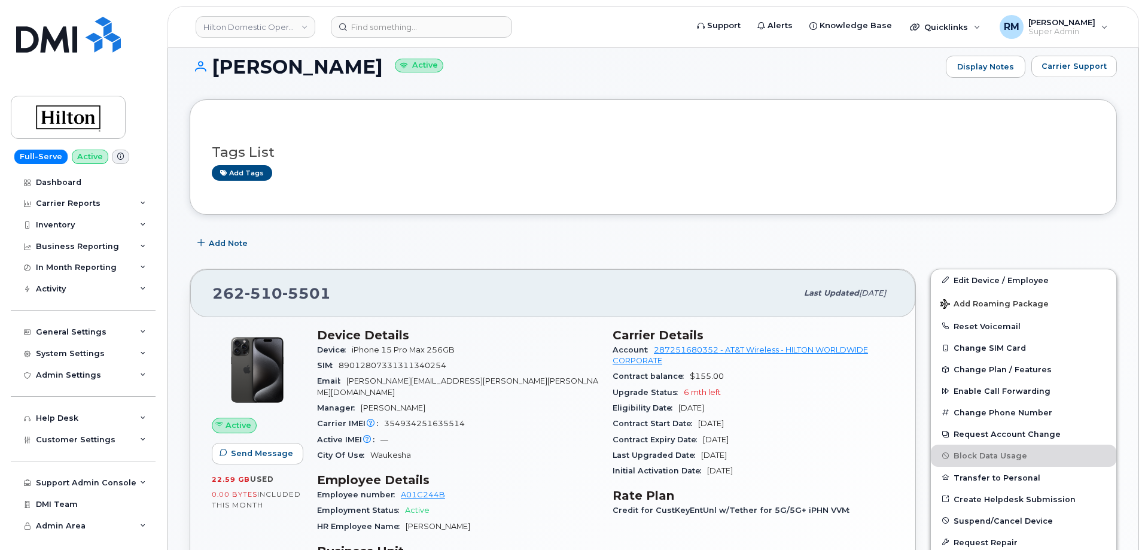
scroll to position [180, 0]
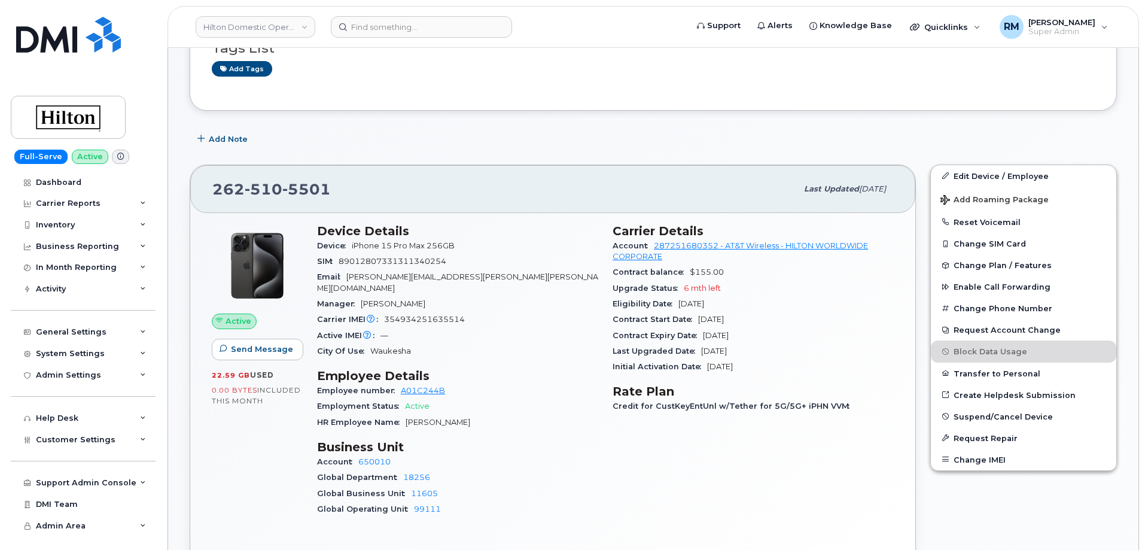
click at [417, 315] on span "354934251635514" at bounding box center [424, 319] width 81 height 9
copy span "354934251635514"
drag, startPoint x: 285, startPoint y: 194, endPoint x: 186, endPoint y: 193, distance: 99.9
click at [186, 193] on div "[PHONE_NUMBER] Last updated [DATE] Active Send Message 22.59 GB  used 0.00 Byte…" at bounding box center [553, 372] width 741 height 431
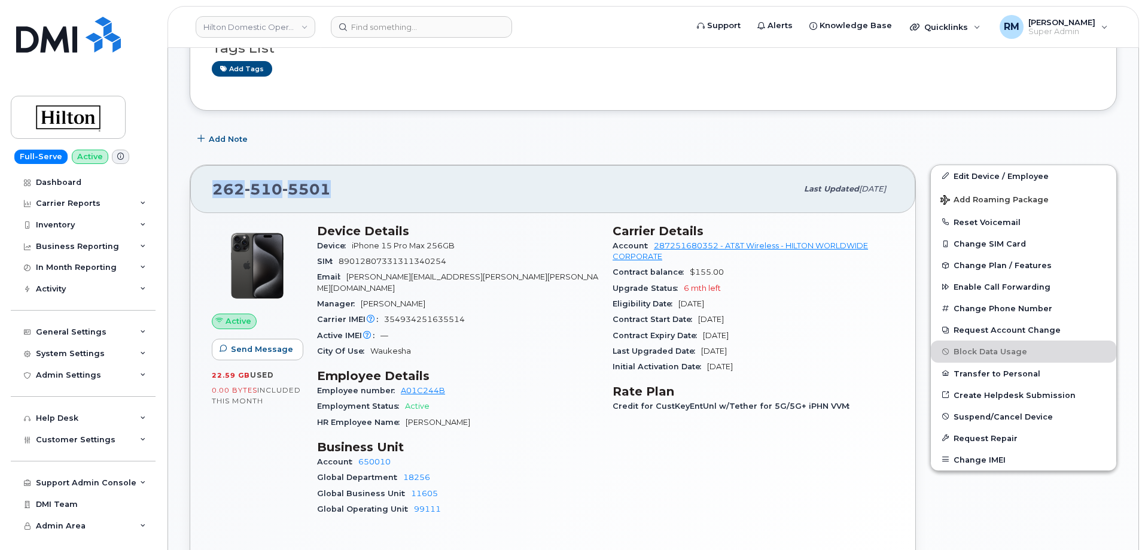
copy span "[PHONE_NUMBER]"
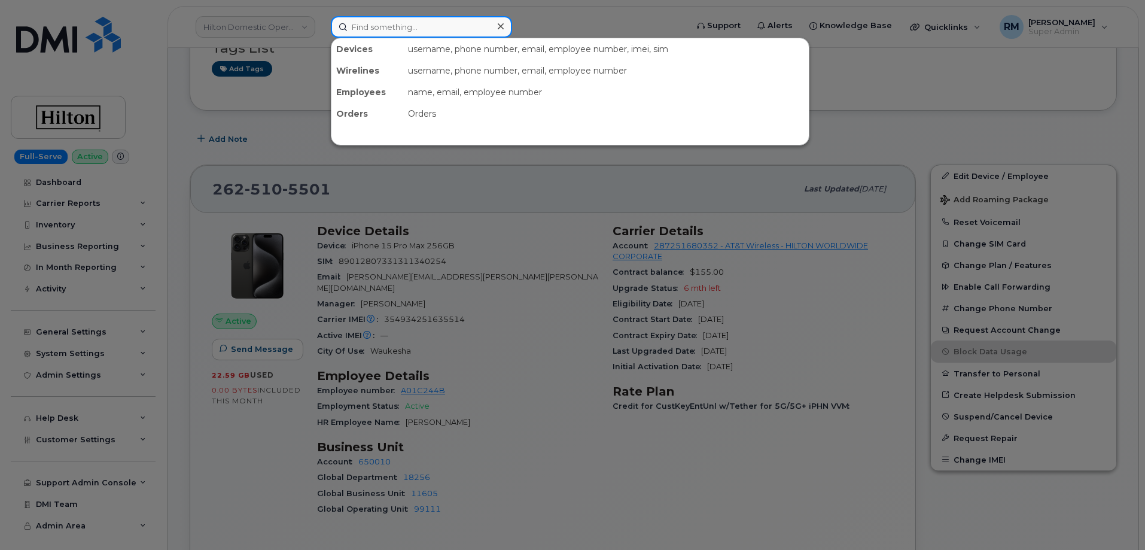
click at [376, 28] on input at bounding box center [421, 27] width 181 height 22
paste input "300670"
type input "300670"
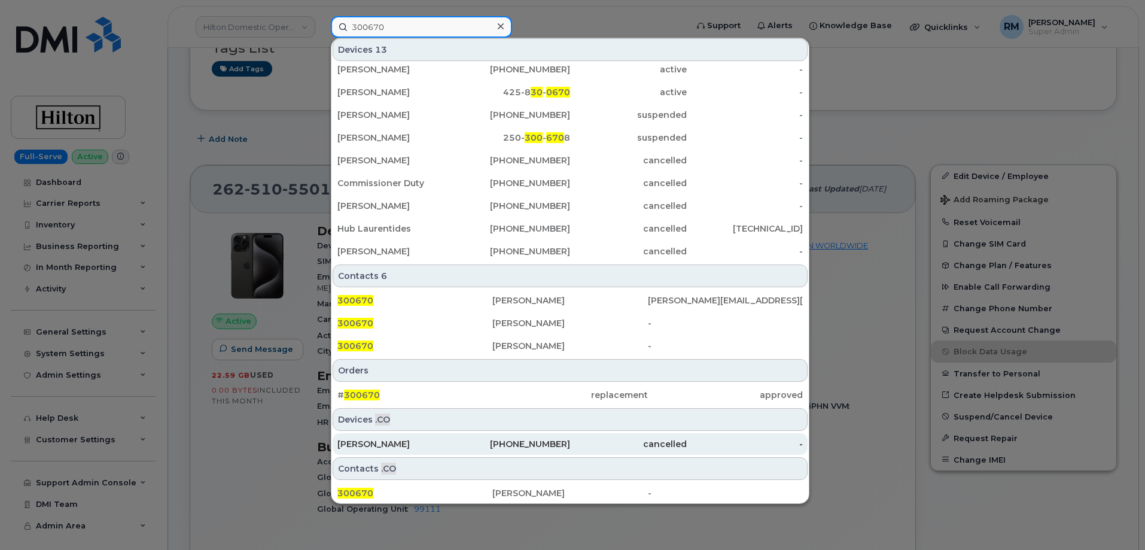
scroll to position [99, 0]
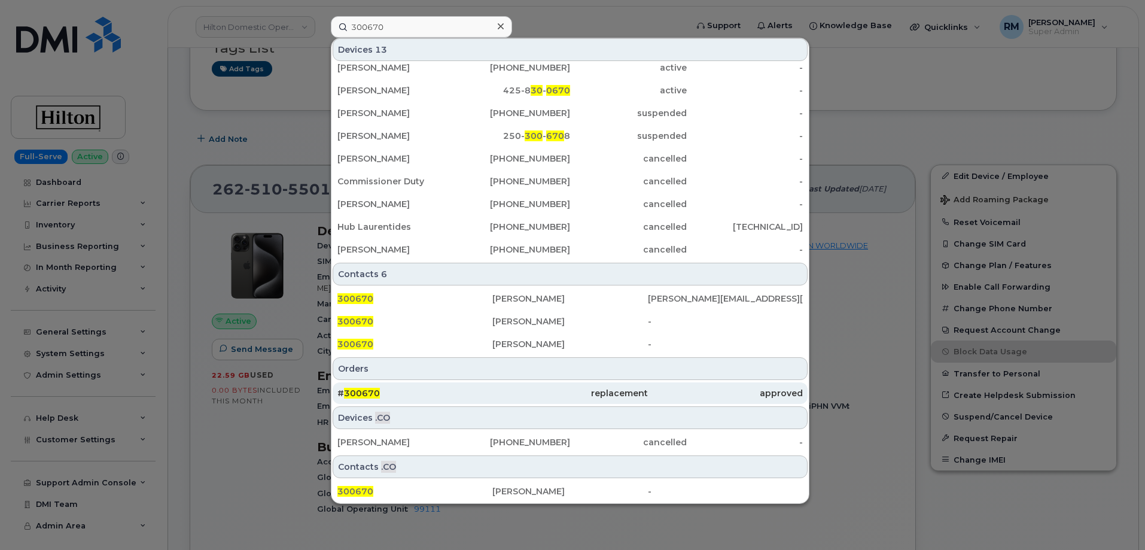
click at [371, 394] on span "300670" at bounding box center [362, 393] width 36 height 11
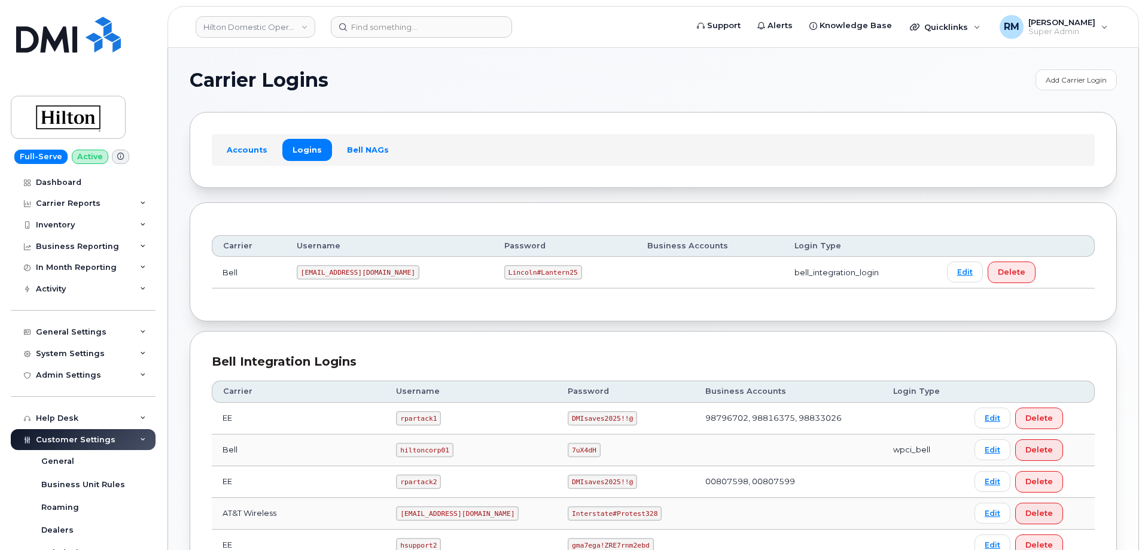
scroll to position [299, 0]
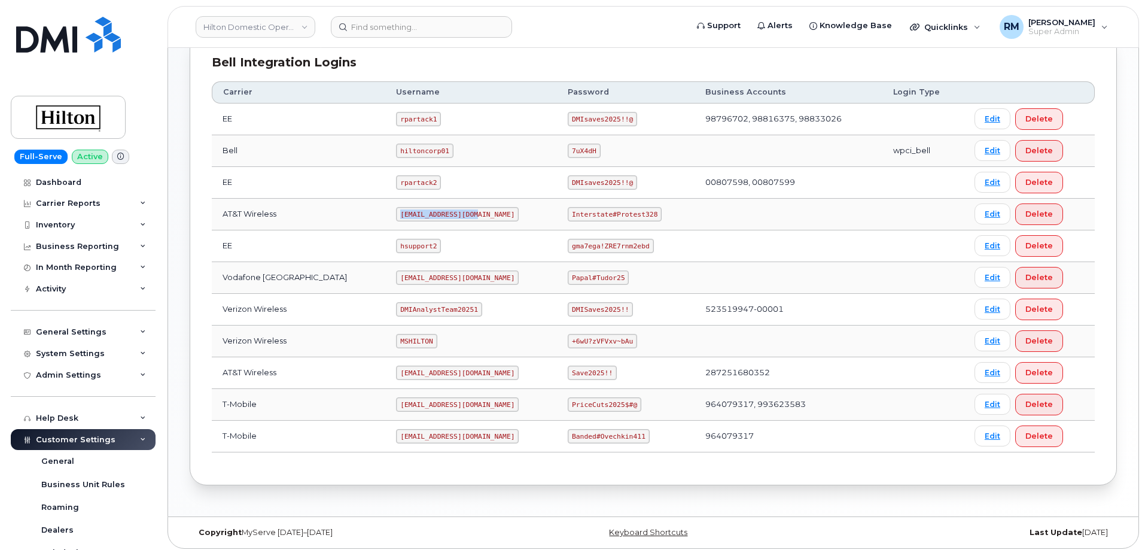
drag, startPoint x: 381, startPoint y: 215, endPoint x: 466, endPoint y: 218, distance: 85.0
click at [466, 218] on td "ms-hilton@dminc.com" at bounding box center [471, 215] width 172 height 32
copy code "ms-hilton@dminc.com"
drag, startPoint x: 557, startPoint y: 213, endPoint x: 648, endPoint y: 212, distance: 90.4
click at [648, 212] on td "Interstate#Protest328" at bounding box center [626, 215] width 138 height 32
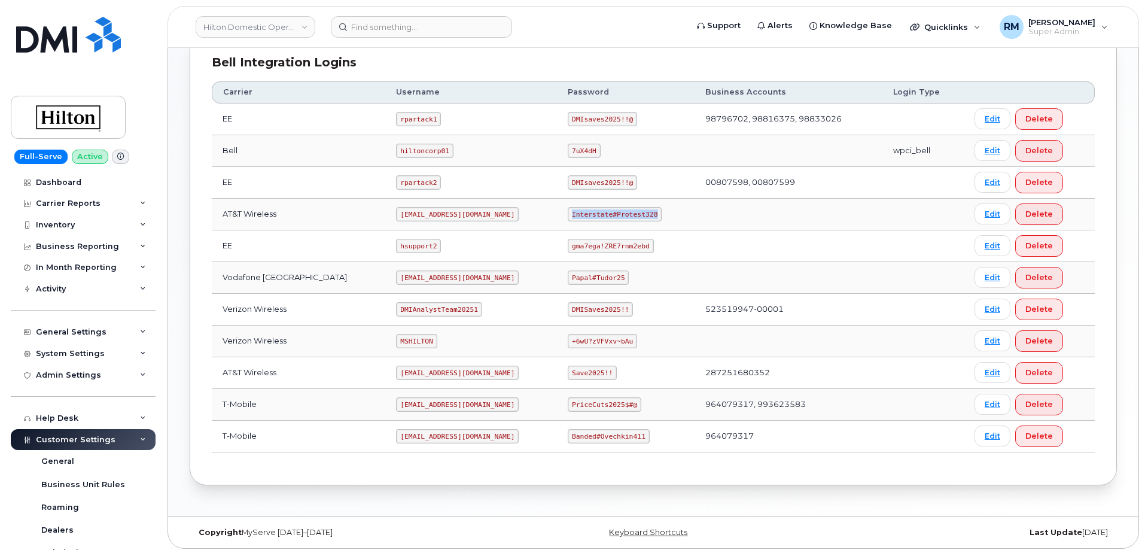
copy code "Interstate#Protest328"
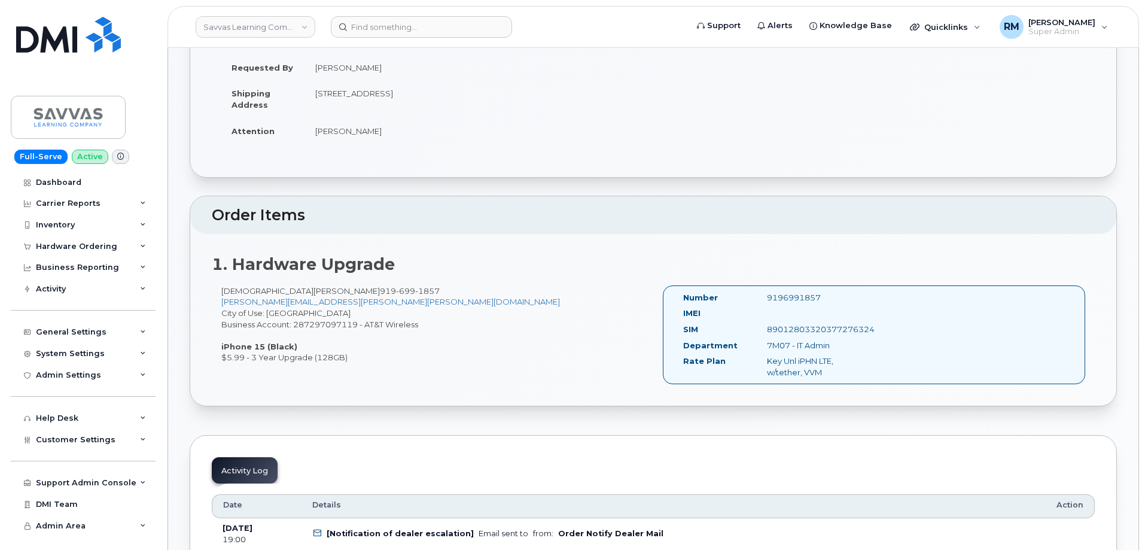
scroll to position [239, 0]
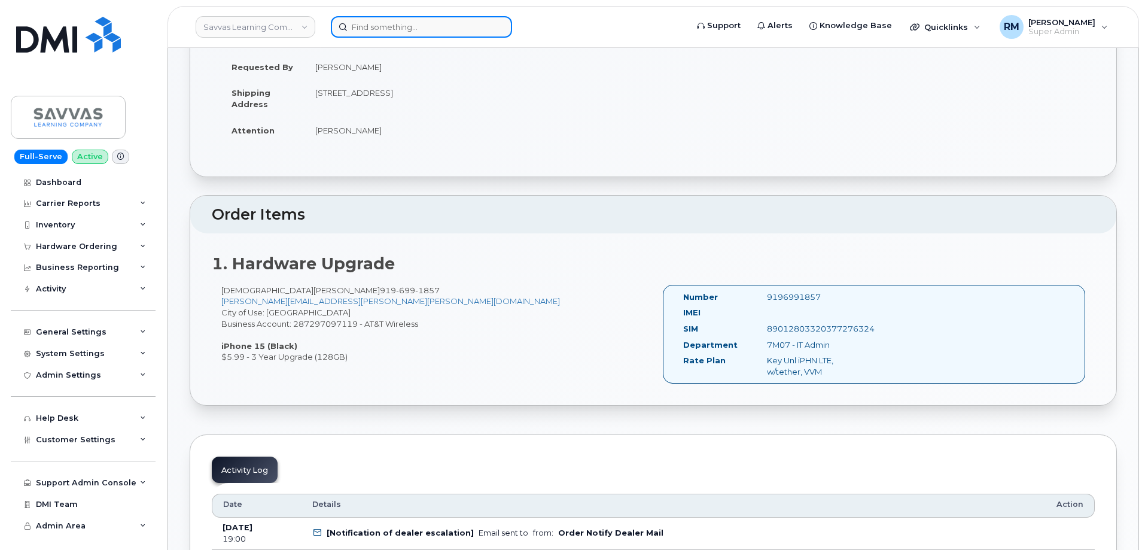
click at [372, 29] on input at bounding box center [421, 27] width 181 height 22
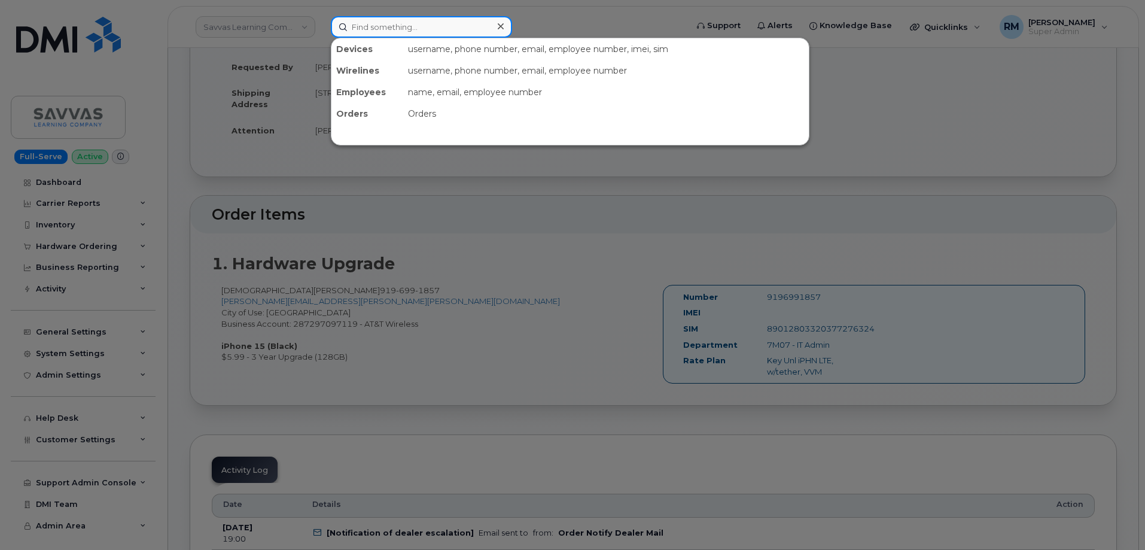
paste input "301377"
type input "301377"
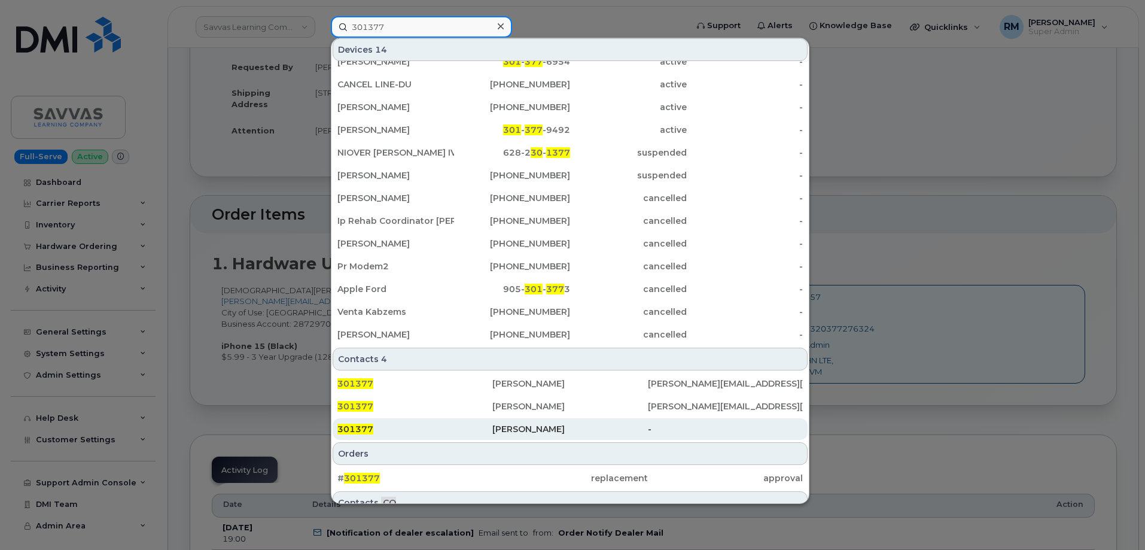
scroll to position [72, 0]
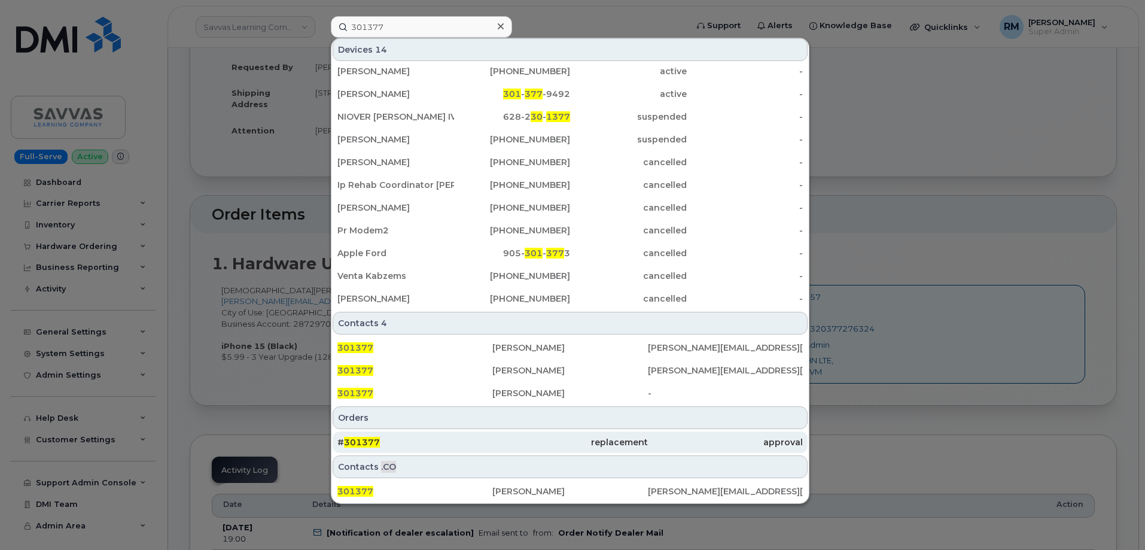
click at [372, 439] on span "301377" at bounding box center [362, 442] width 36 height 11
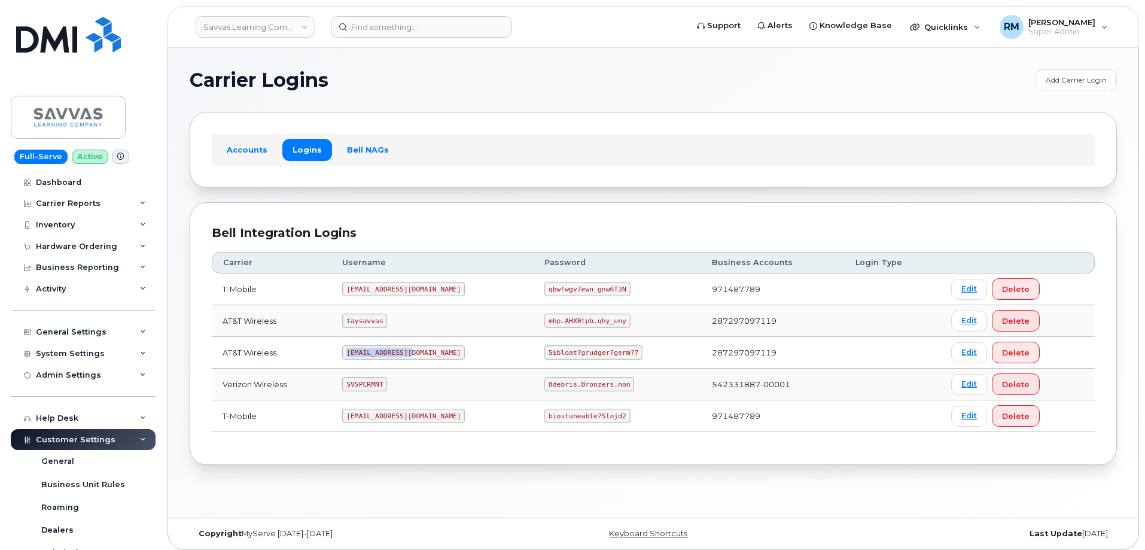
drag, startPoint x: 360, startPoint y: 352, endPoint x: 443, endPoint y: 354, distance: 83.2
click at [443, 354] on td "savvas@dminc.com" at bounding box center [433, 353] width 202 height 32
copy code "savvas@dminc.com"
drag, startPoint x: 513, startPoint y: 351, endPoint x: 605, endPoint y: 338, distance: 92.6
click at [609, 349] on td "5$bloat?grudger?germ?7" at bounding box center [618, 353] width 168 height 32
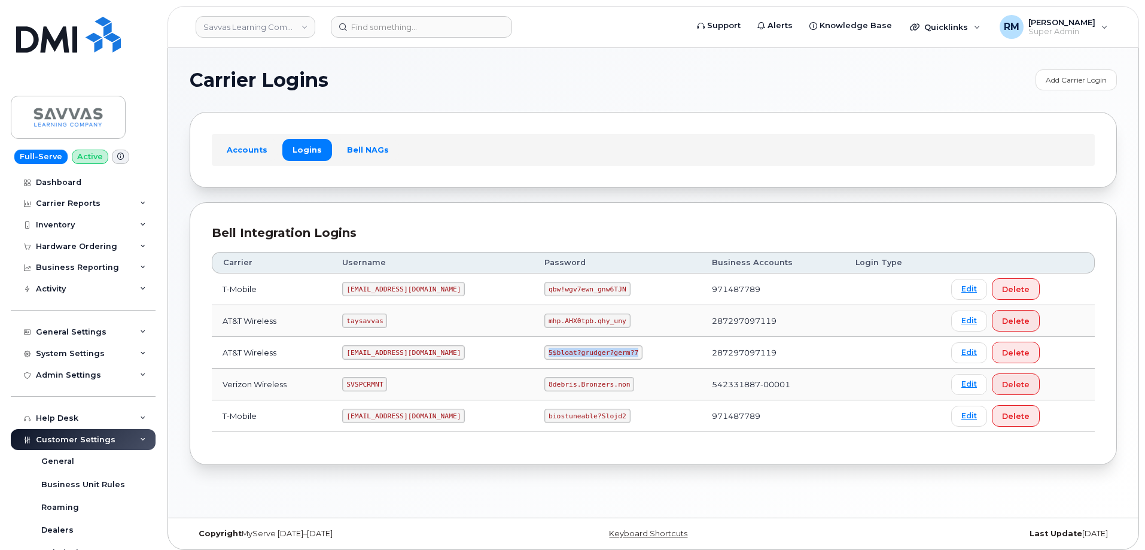
copy code "5$bloat?grudger?germ?7"
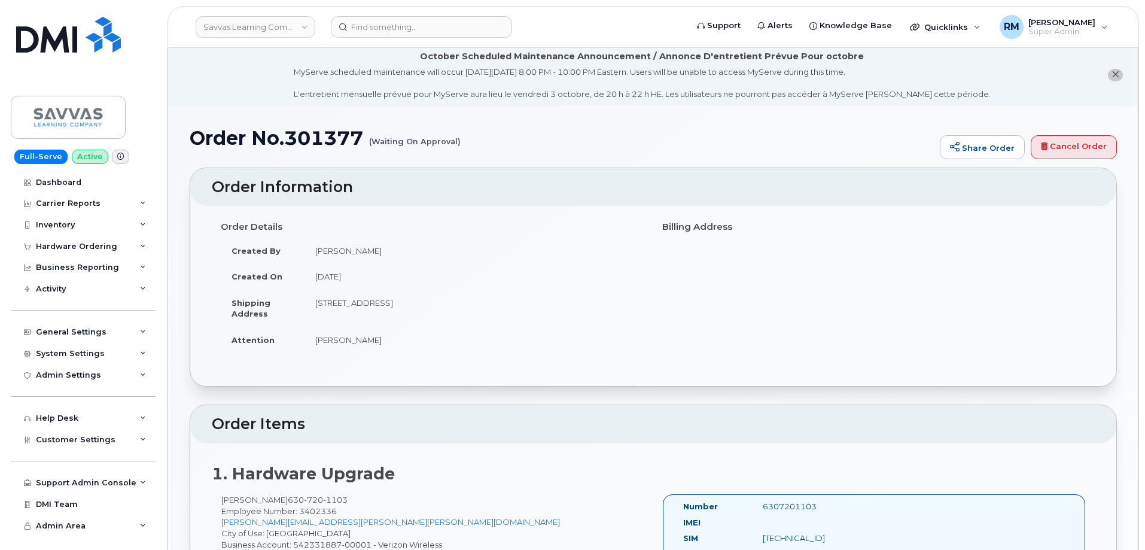
scroll to position [60, 0]
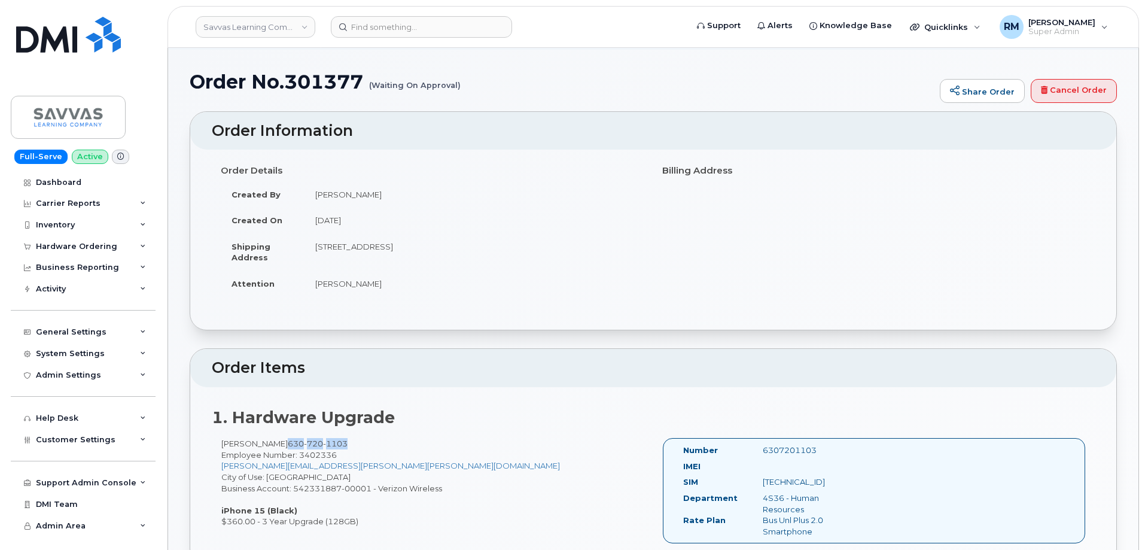
drag, startPoint x: 343, startPoint y: 443, endPoint x: 283, endPoint y: 447, distance: 60.0
click at [283, 447] on div "[PERSON_NAME] [PHONE_NUMBER] Employee Number: 3402336 [PERSON_NAME][EMAIL_ADDRE…" at bounding box center [433, 482] width 442 height 89
copy span "[PHONE_NUMBER]"
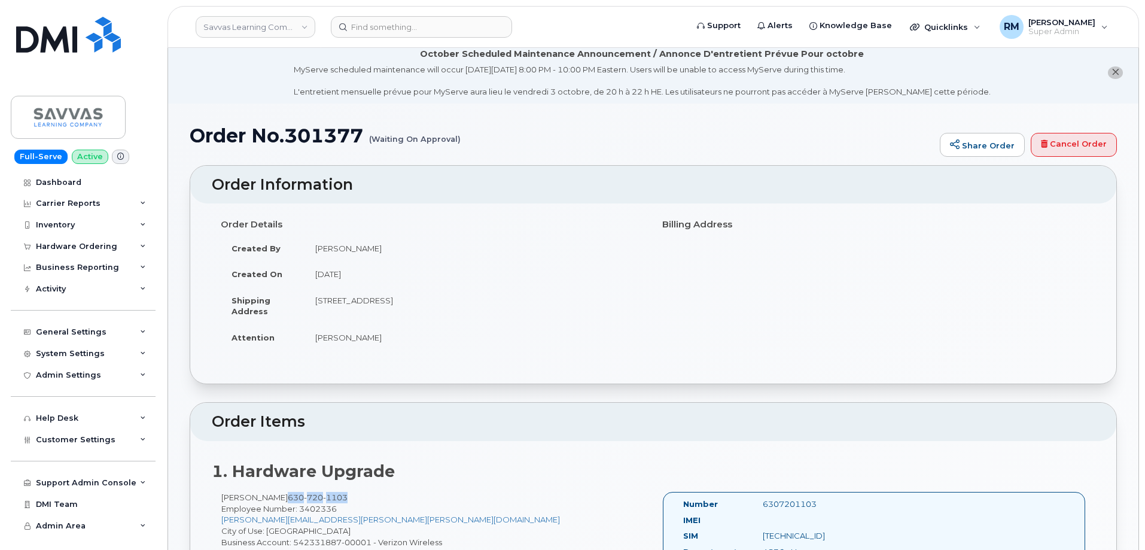
scroll to position [0, 0]
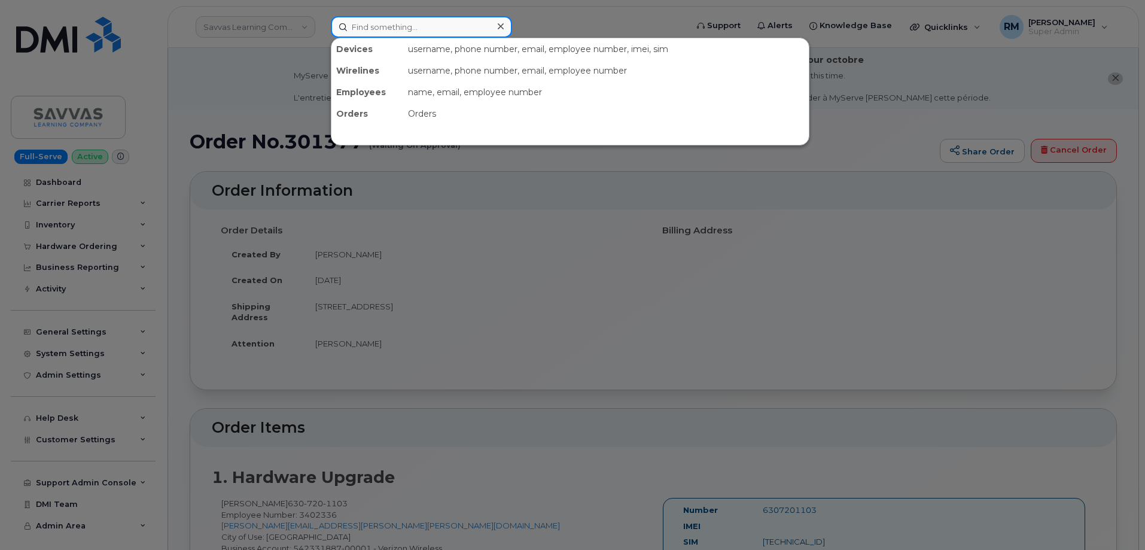
click at [383, 22] on input at bounding box center [421, 27] width 181 height 22
paste input "6307201103"
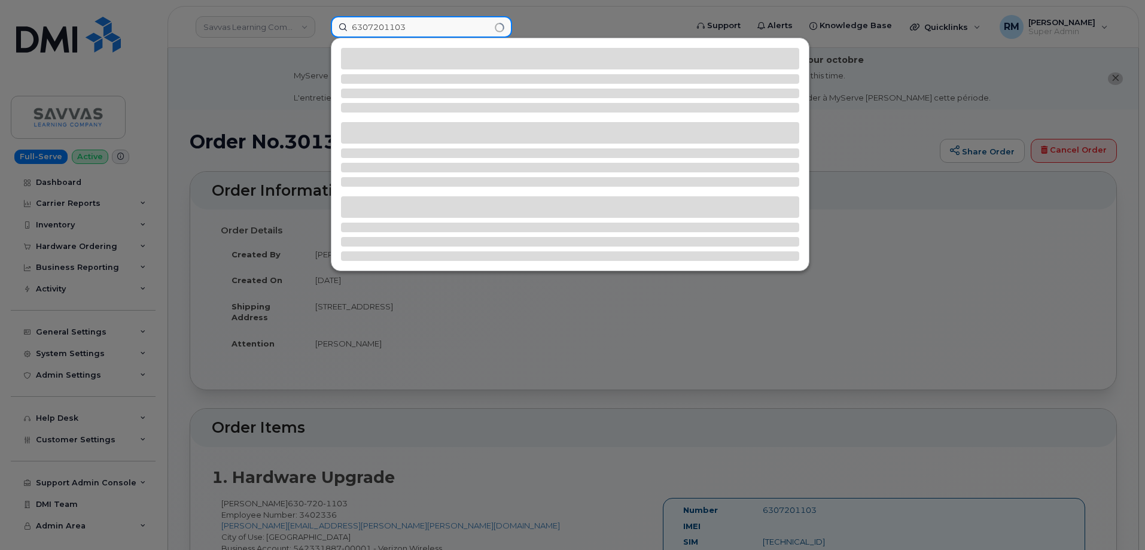
type input "6307201103"
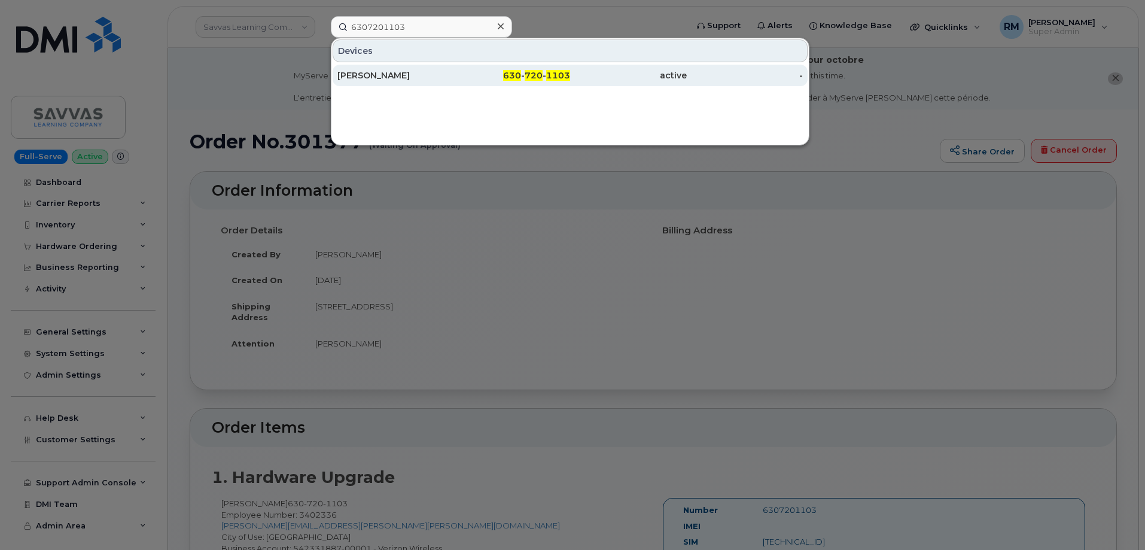
click at [387, 72] on div "[PERSON_NAME]" at bounding box center [396, 75] width 117 height 12
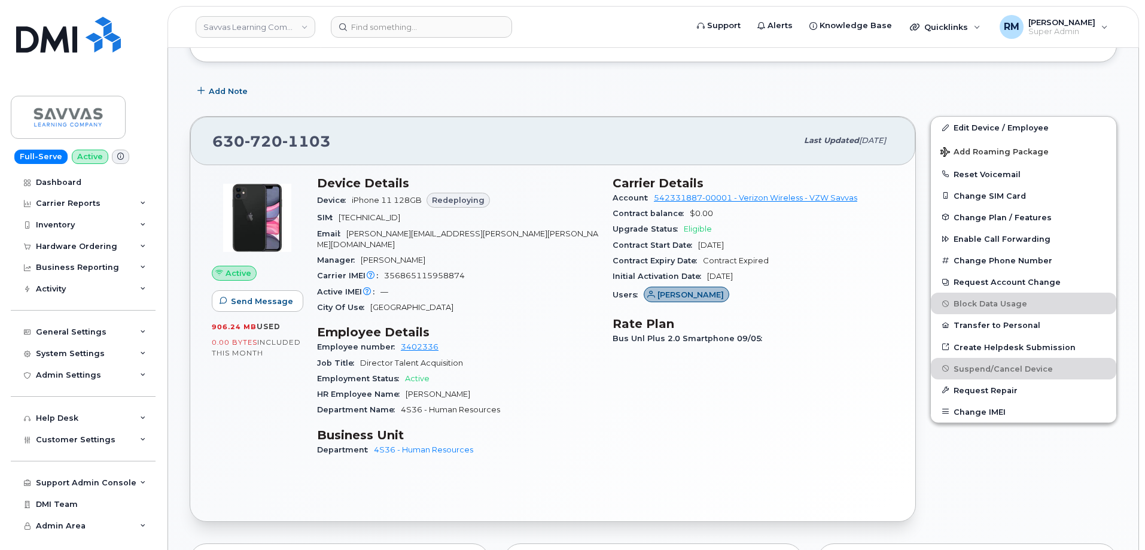
scroll to position [359, 0]
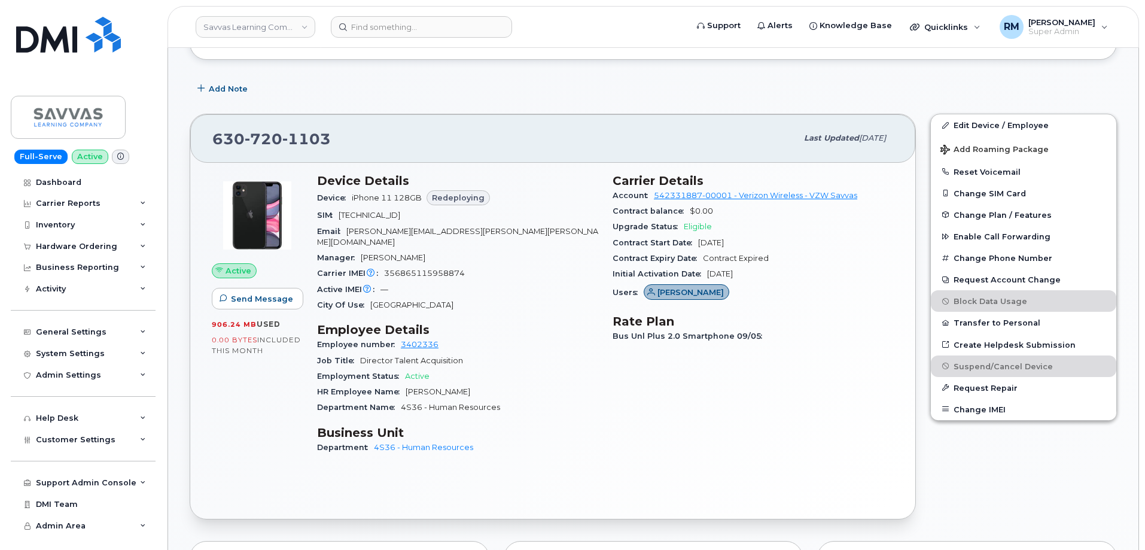
click at [412, 267] on div "Carrier IMEI Carrier IMEI is reported during the last billing cycle or change o…" at bounding box center [457, 274] width 281 height 16
click at [414, 269] on span "356865115958874" at bounding box center [424, 273] width 81 height 9
drag, startPoint x: 414, startPoint y: 263, endPoint x: 357, endPoint y: 209, distance: 78.7
click at [414, 269] on span "356865115958874" at bounding box center [424, 273] width 81 height 9
copy span "356865115958874"
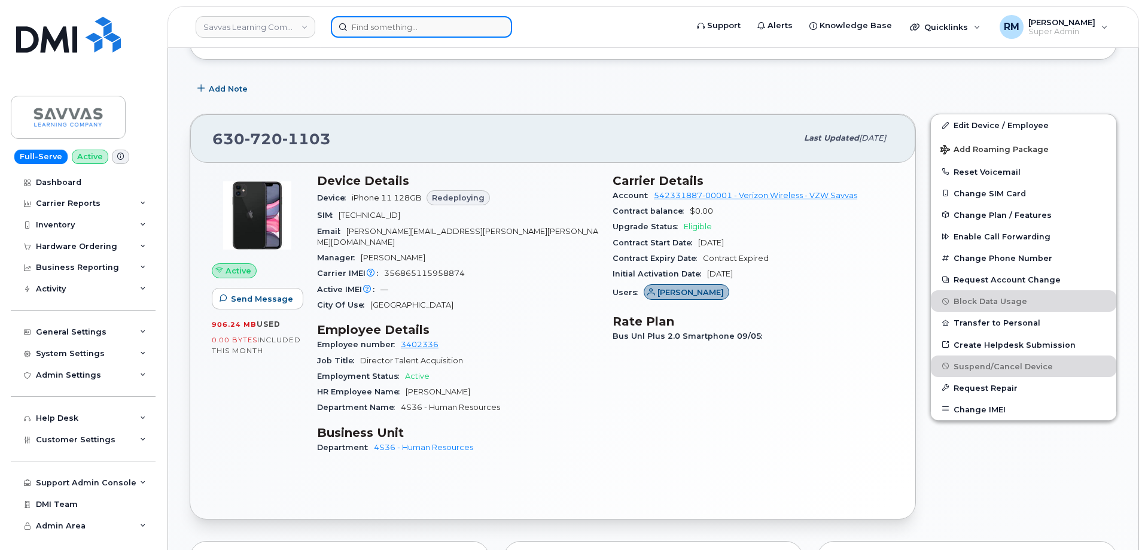
click at [369, 31] on input at bounding box center [421, 27] width 181 height 22
paste input "561-383-1260"
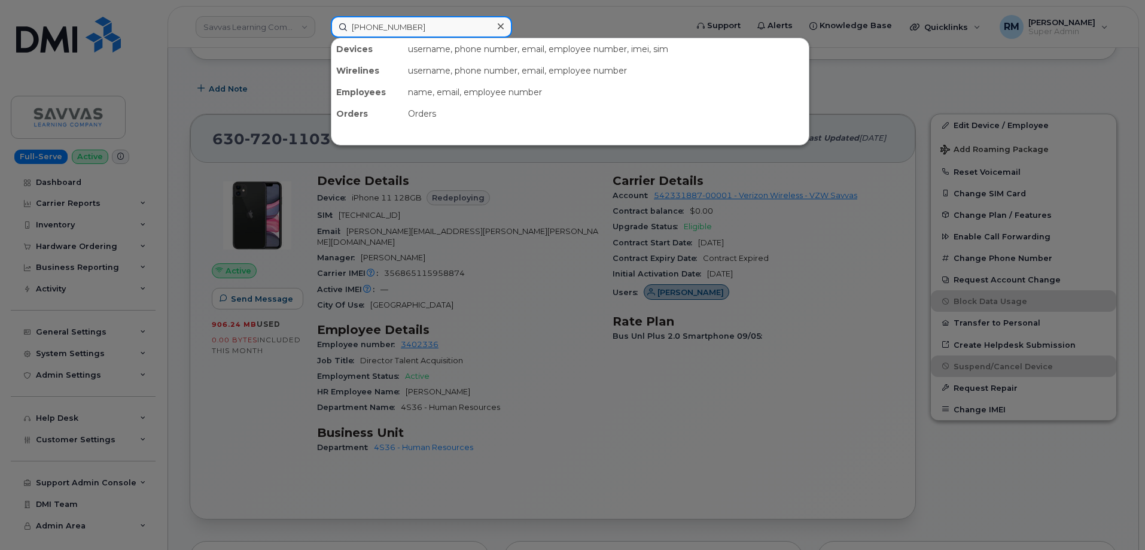
type input "561-383-1260"
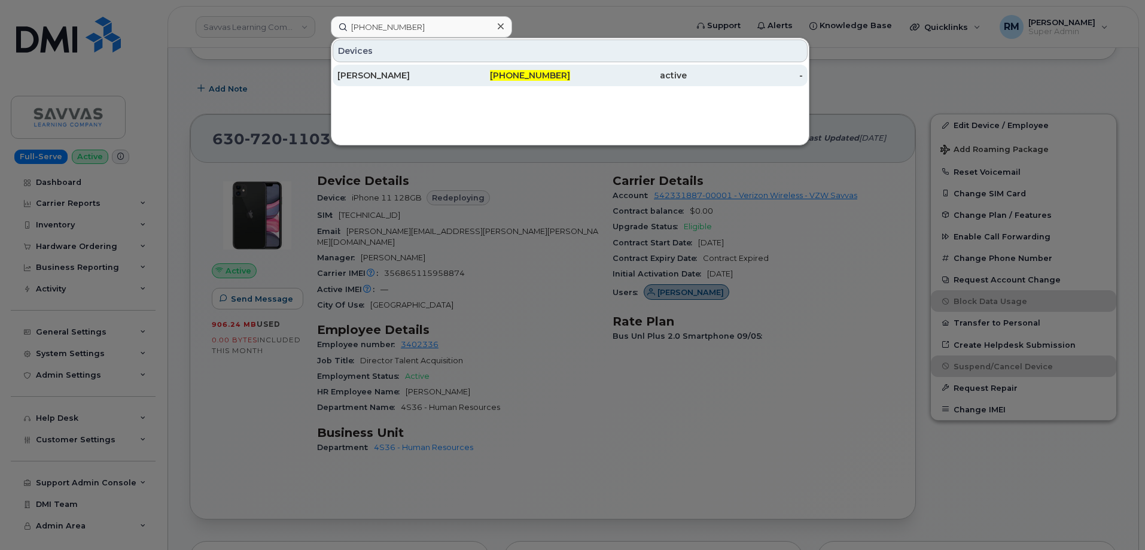
click at [376, 76] on div "[PERSON_NAME]" at bounding box center [396, 75] width 117 height 12
